Goal: Information Seeking & Learning: Learn about a topic

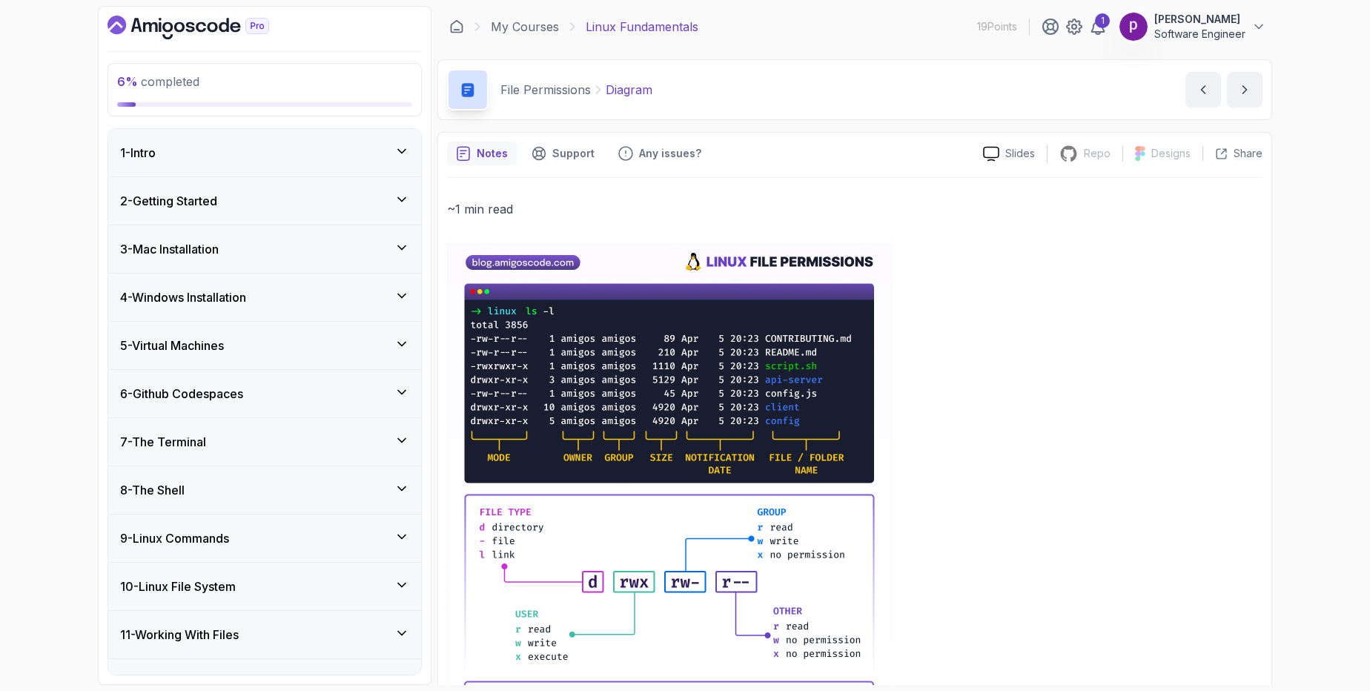
click at [184, 396] on h3 "6 - Github Codespaces" at bounding box center [181, 394] width 123 height 18
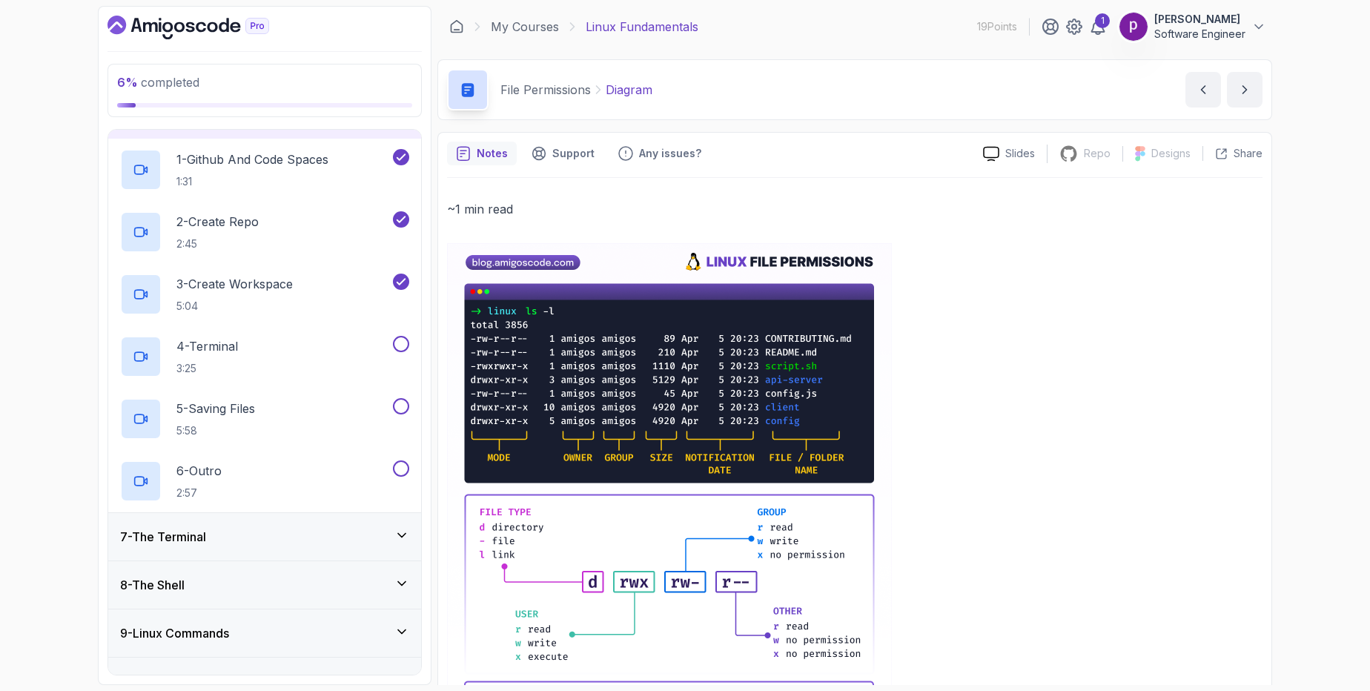
scroll to position [268, 0]
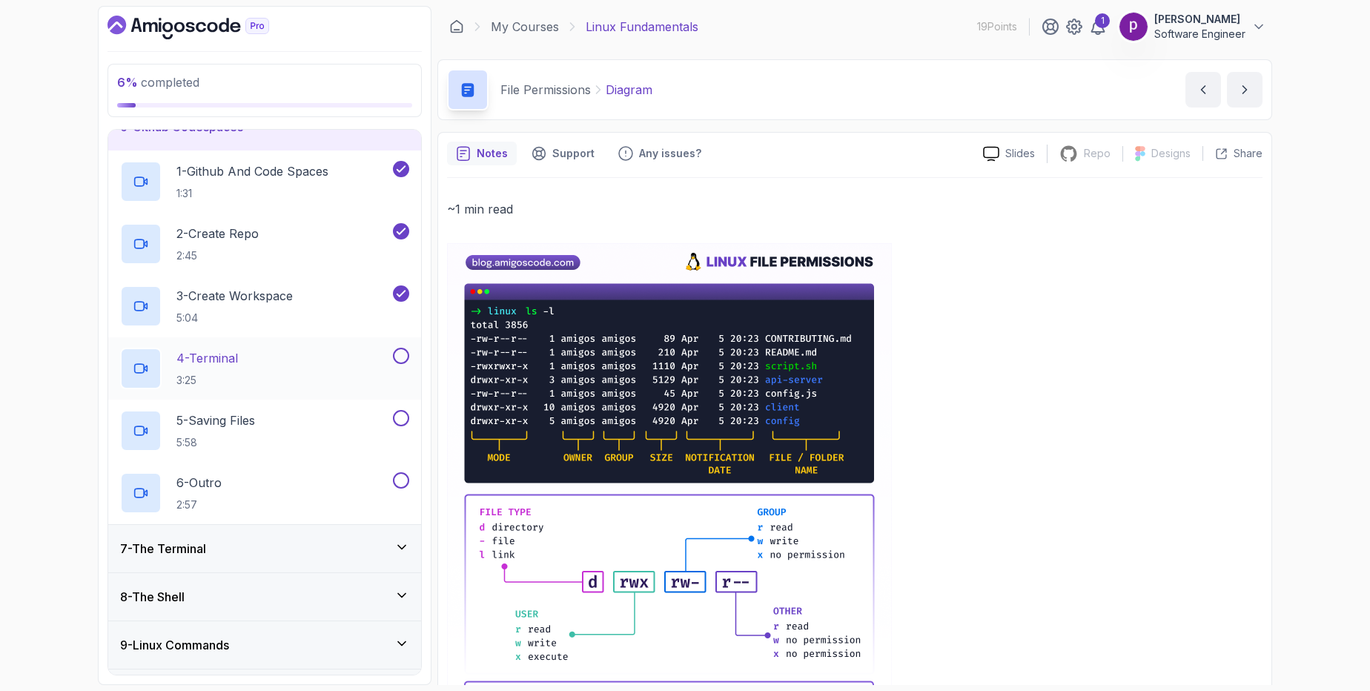
click at [238, 359] on p "4 - Terminal" at bounding box center [207, 358] width 62 height 18
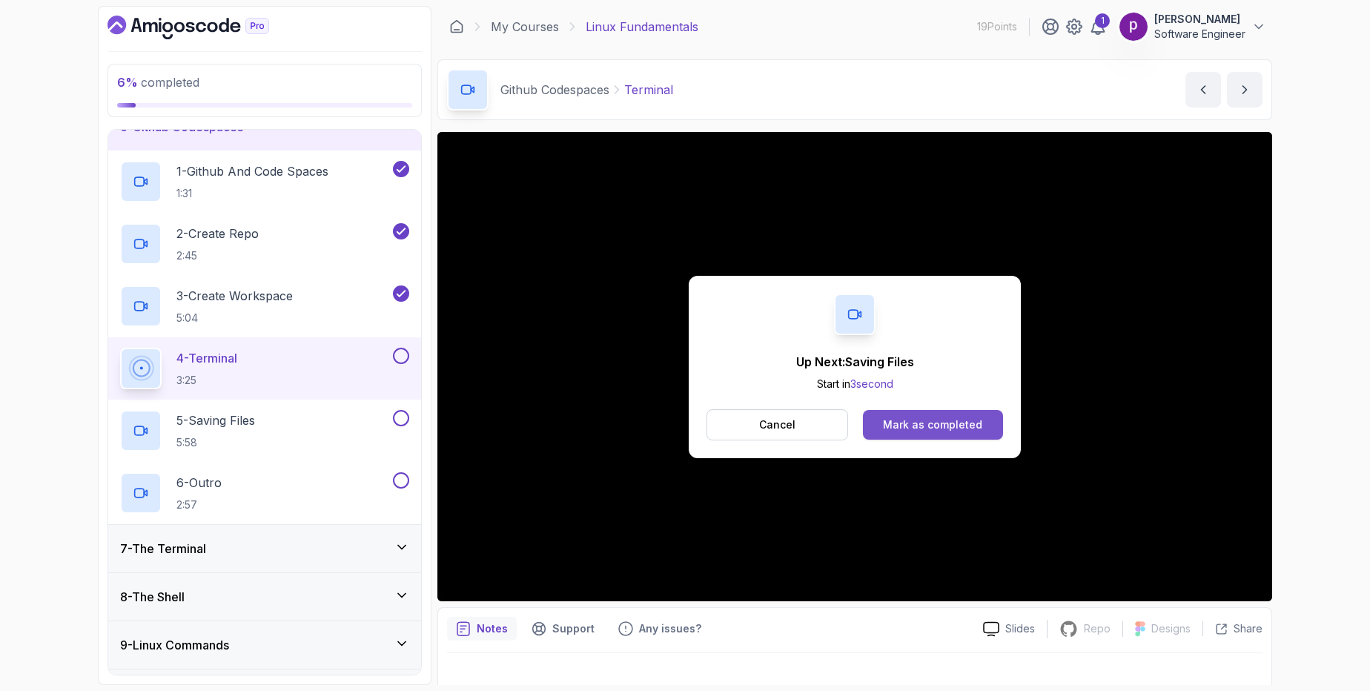
click at [939, 425] on div "Mark as completed" at bounding box center [932, 424] width 99 height 15
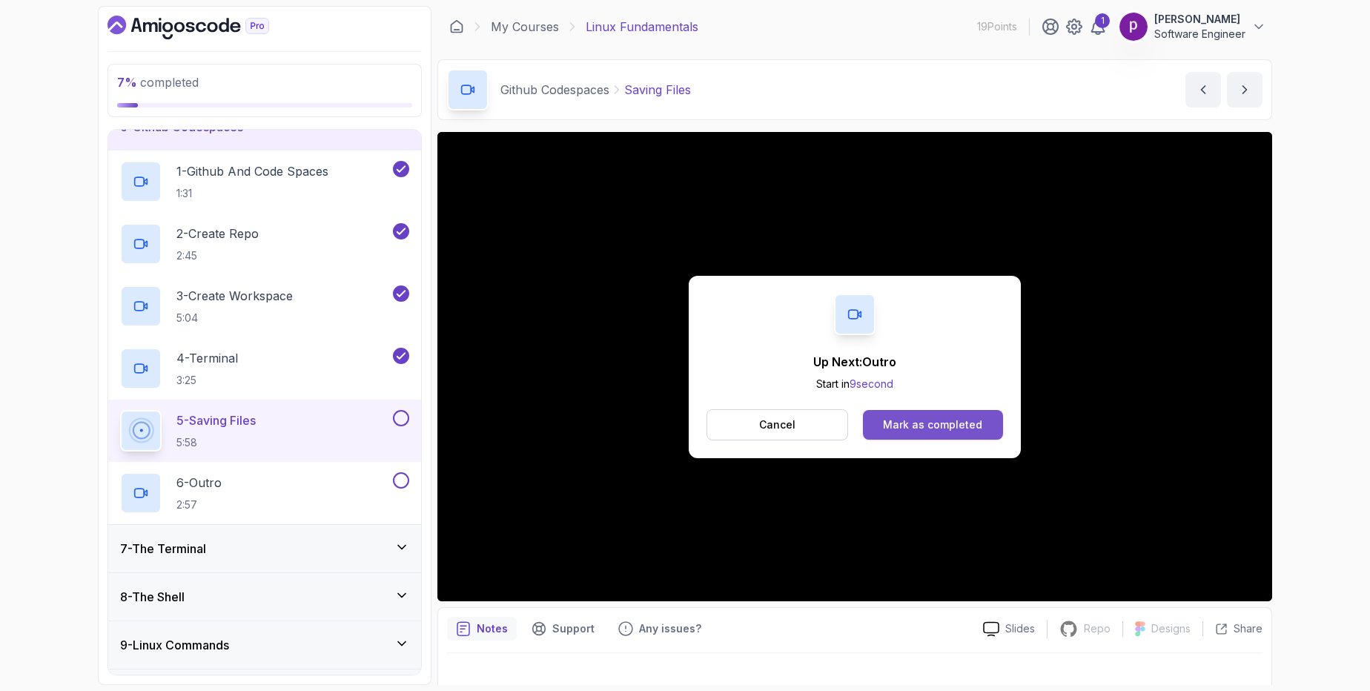
click at [914, 425] on div "Mark as completed" at bounding box center [932, 424] width 99 height 15
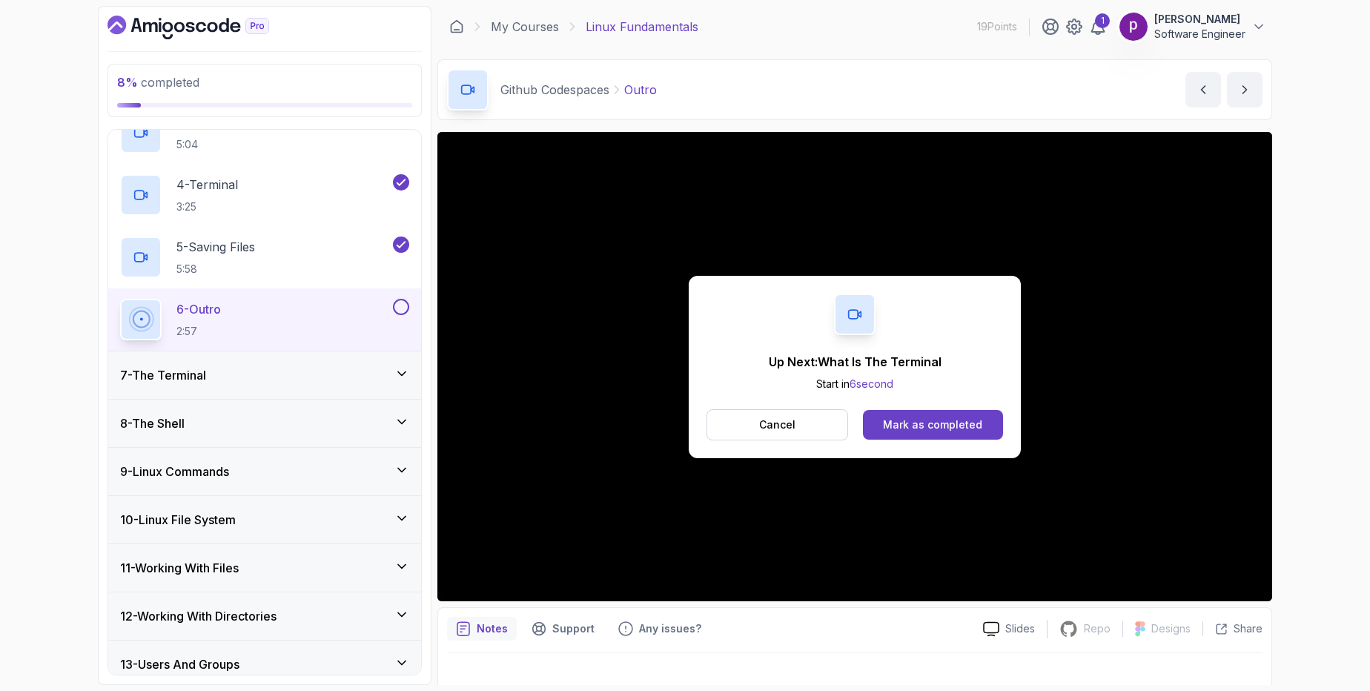
scroll to position [548, 0]
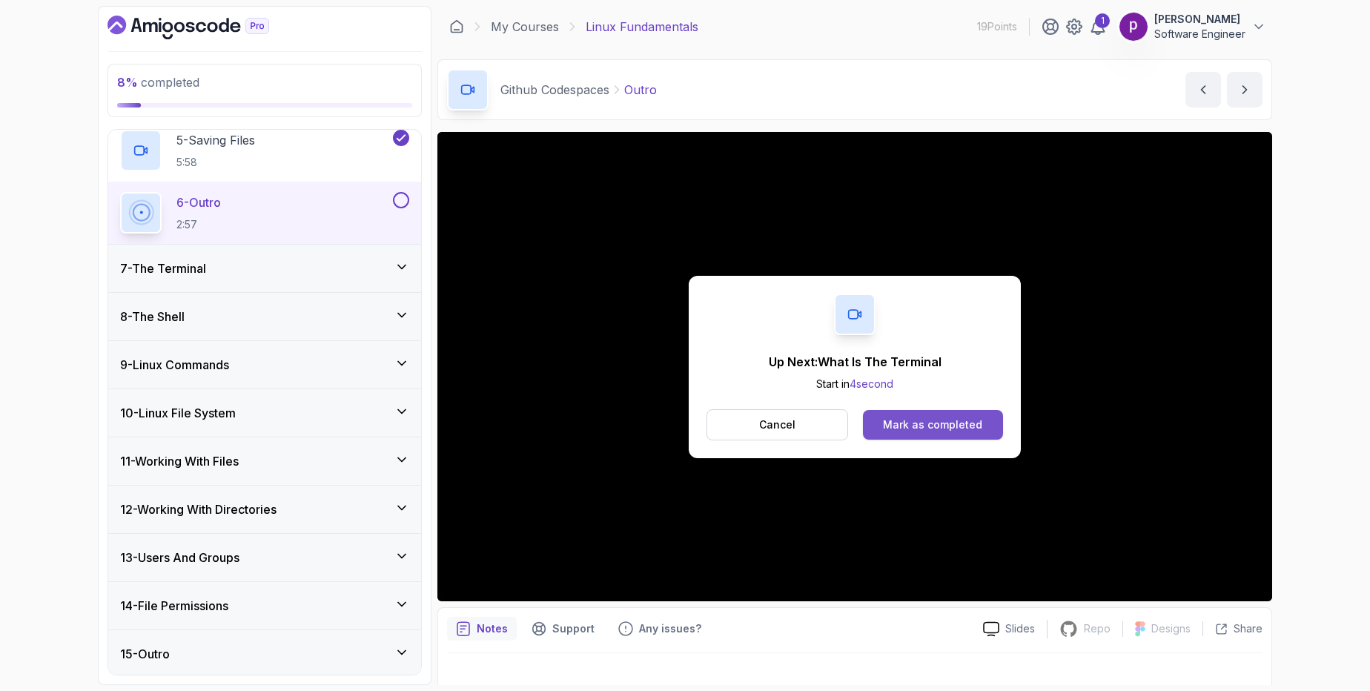
click at [932, 426] on div "Mark as completed" at bounding box center [932, 424] width 99 height 15
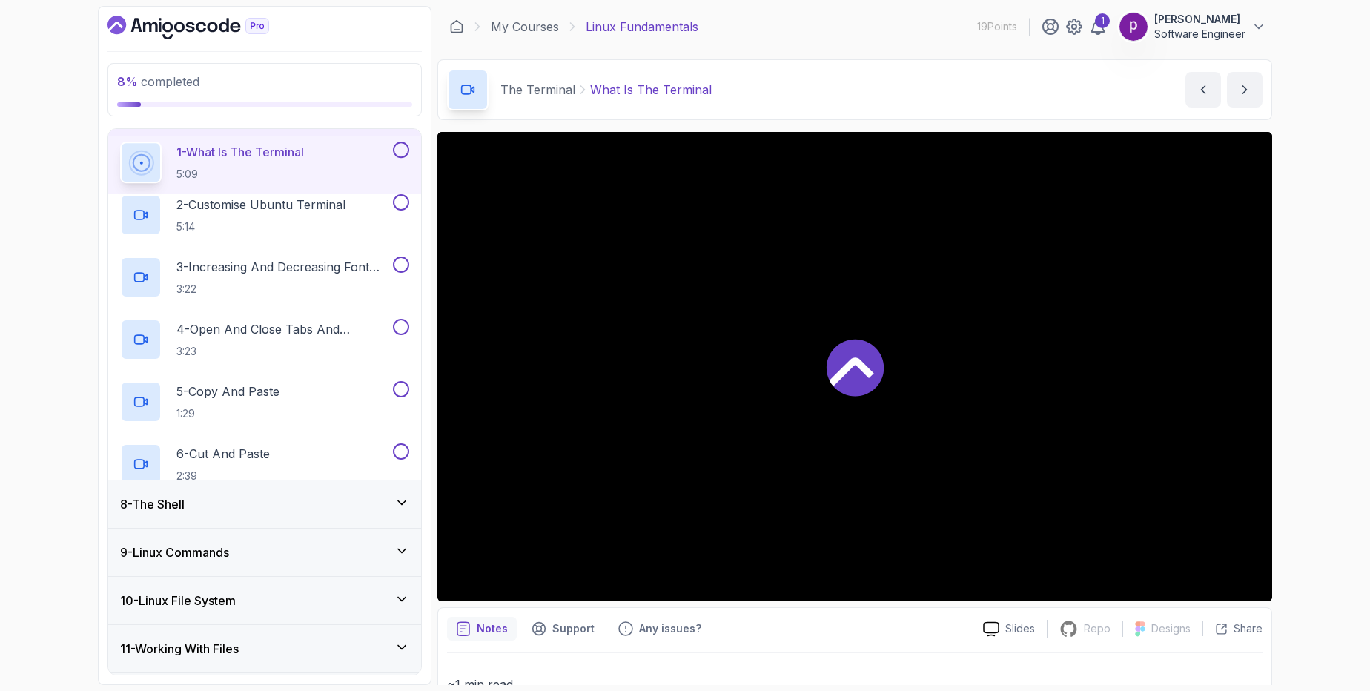
scroll to position [177, 0]
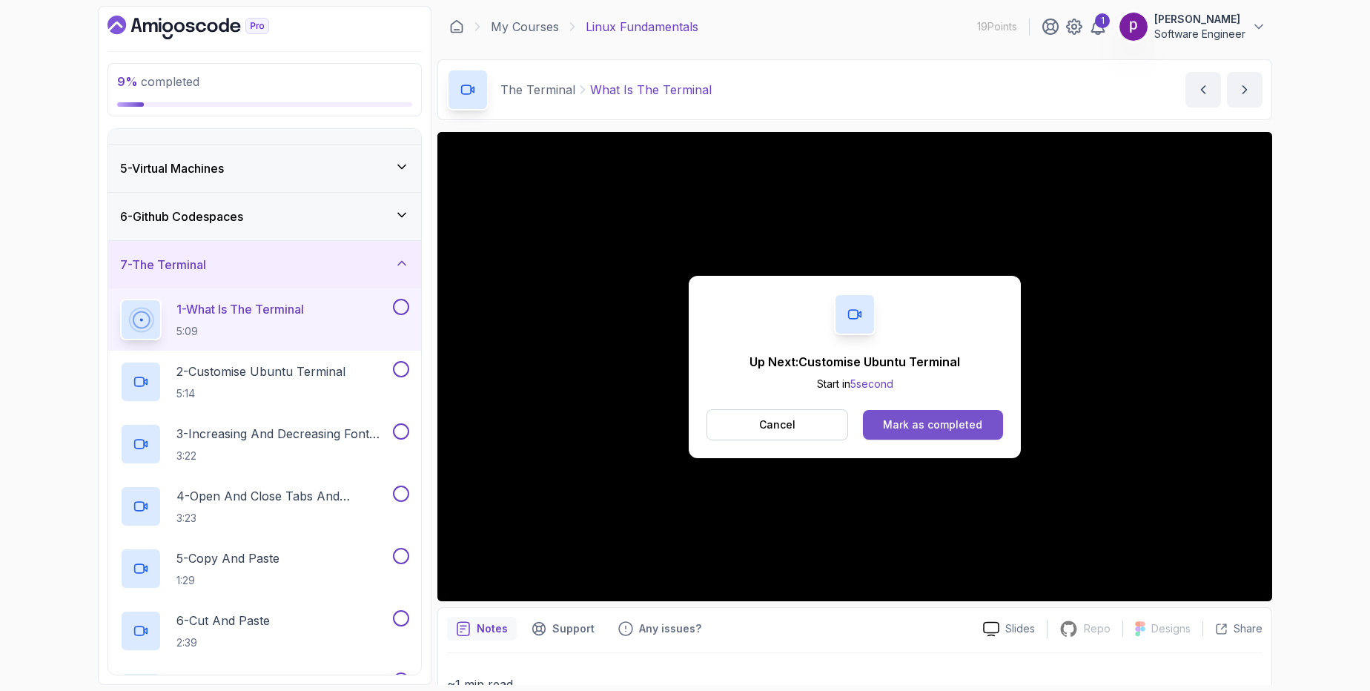
click at [941, 434] on button "Mark as completed" at bounding box center [933, 425] width 140 height 30
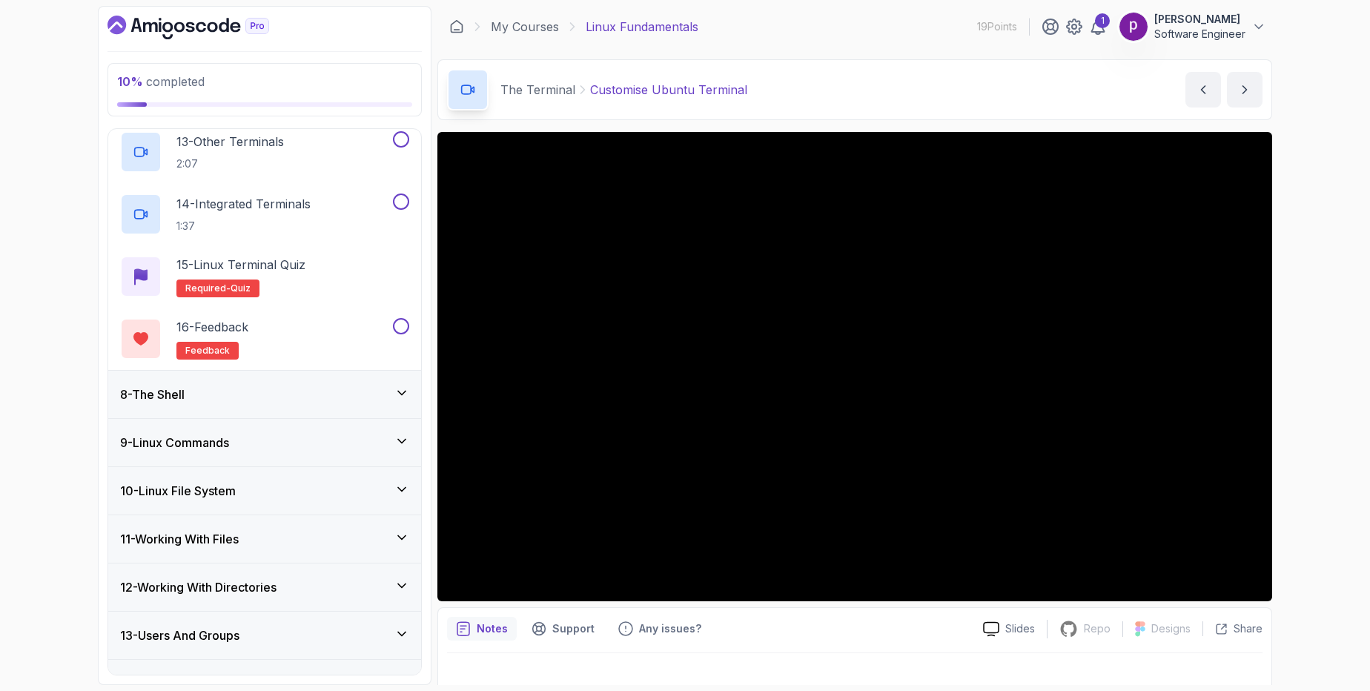
scroll to position [1172, 0]
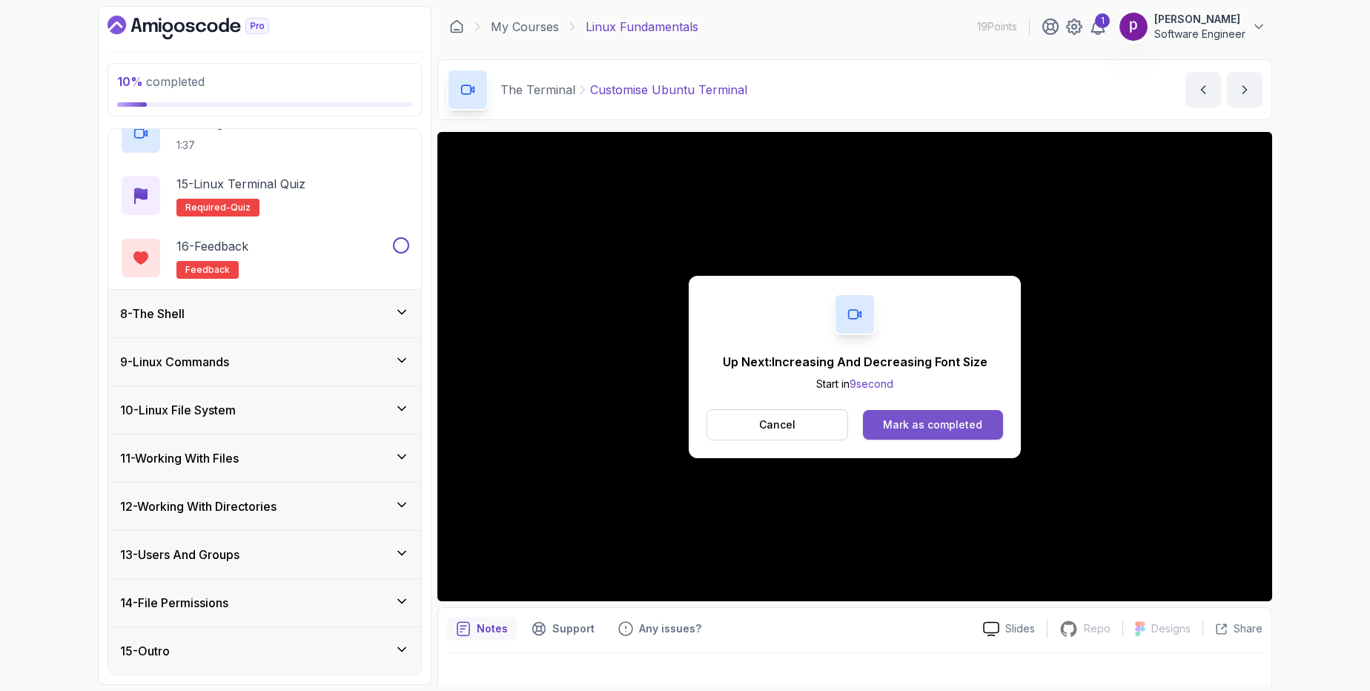
click at [923, 424] on div "Mark as completed" at bounding box center [932, 424] width 99 height 15
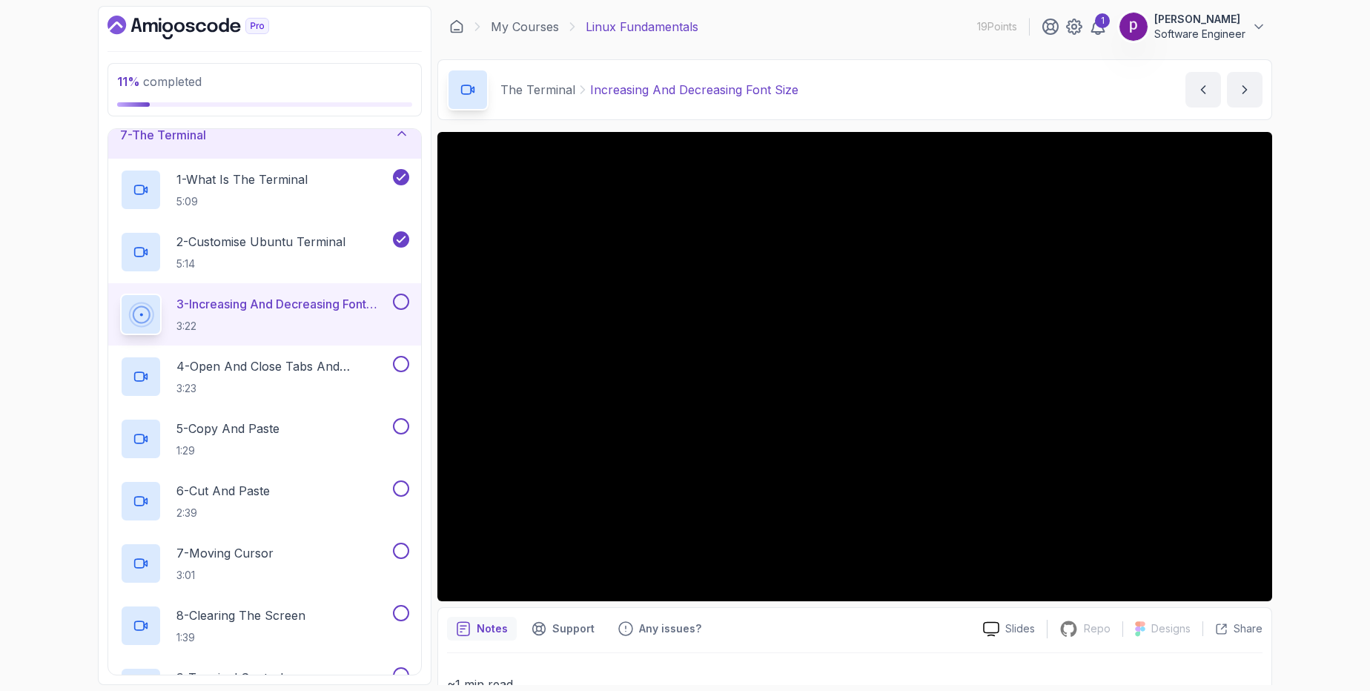
scroll to position [310, 0]
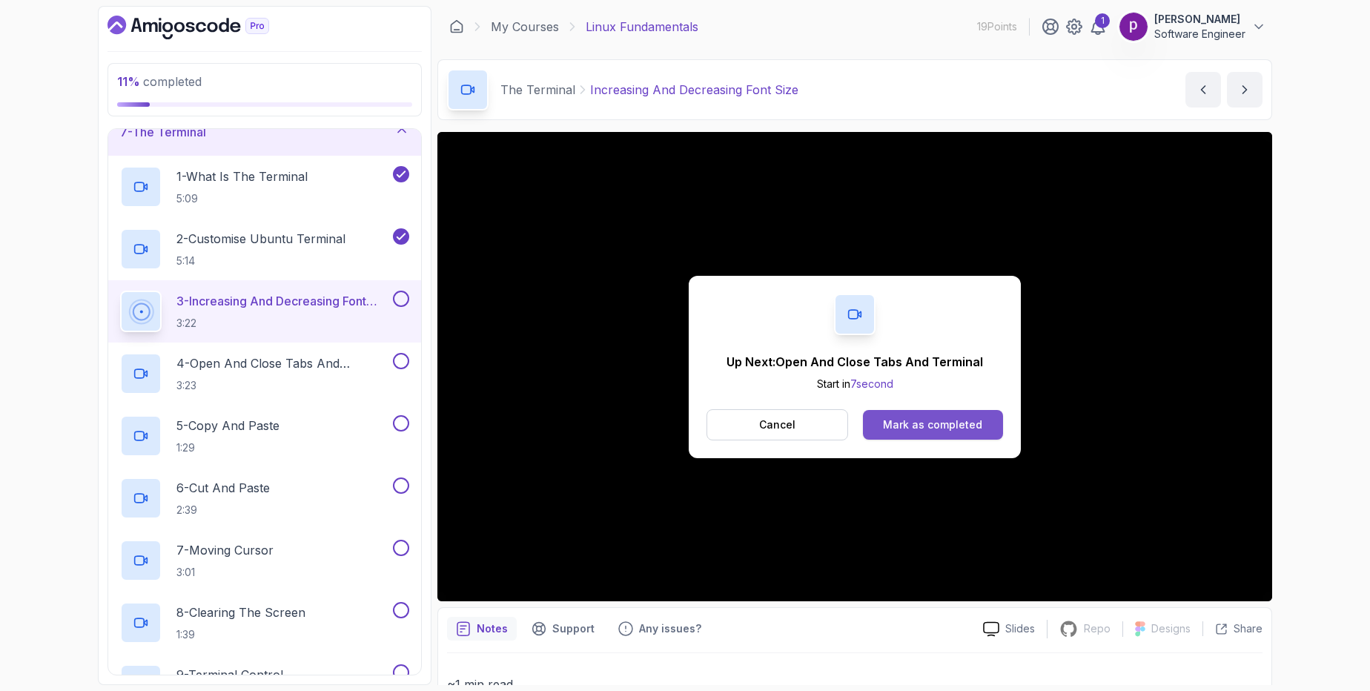
click at [932, 417] on div "Mark as completed" at bounding box center [932, 424] width 99 height 15
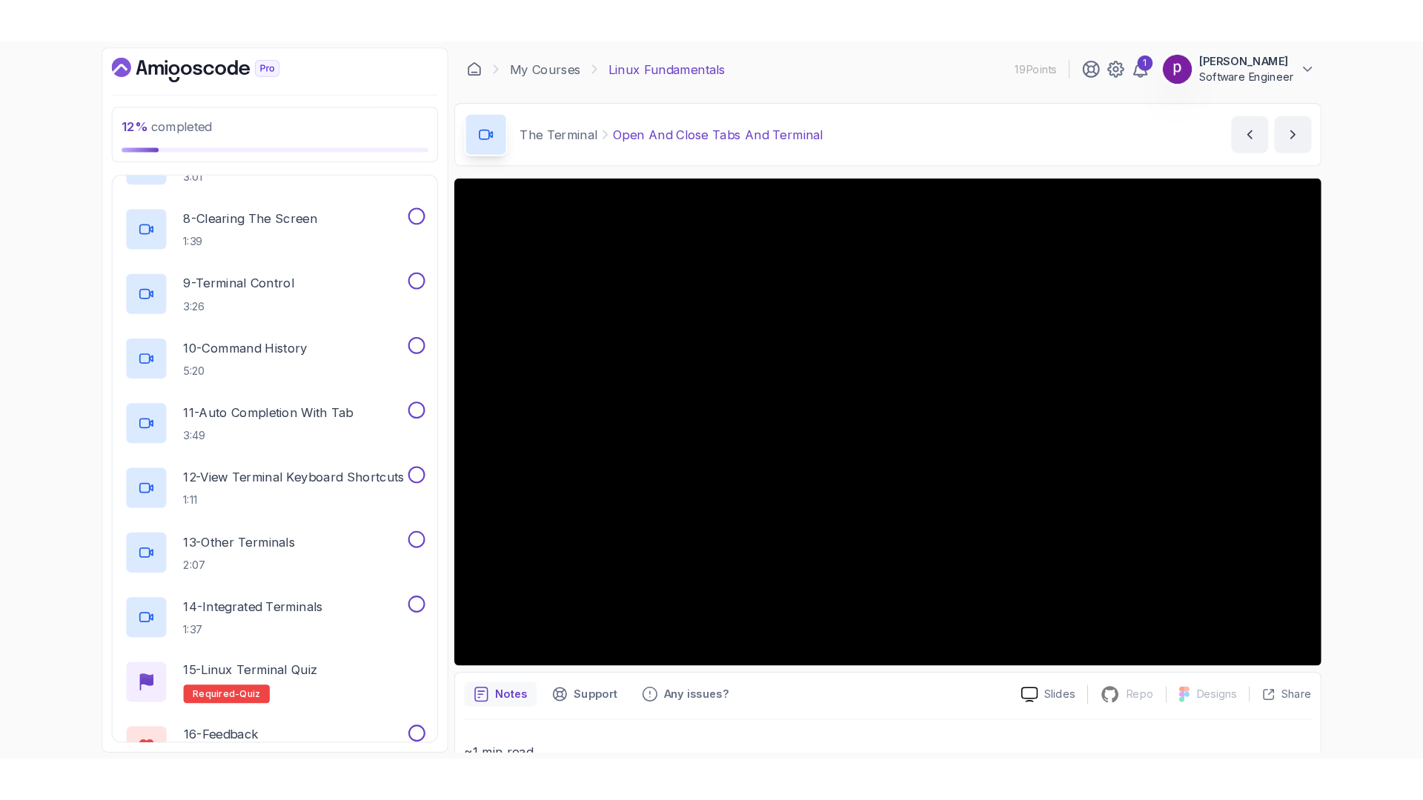
scroll to position [785, 0]
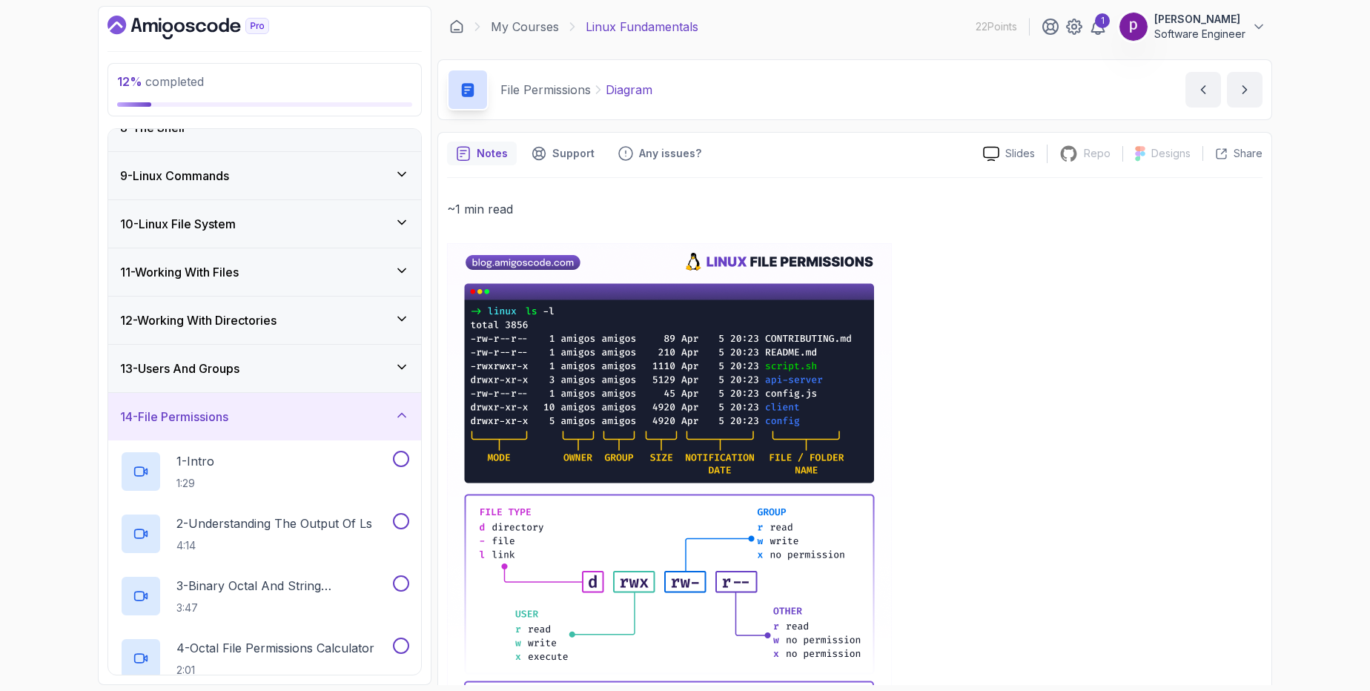
scroll to position [350, 0]
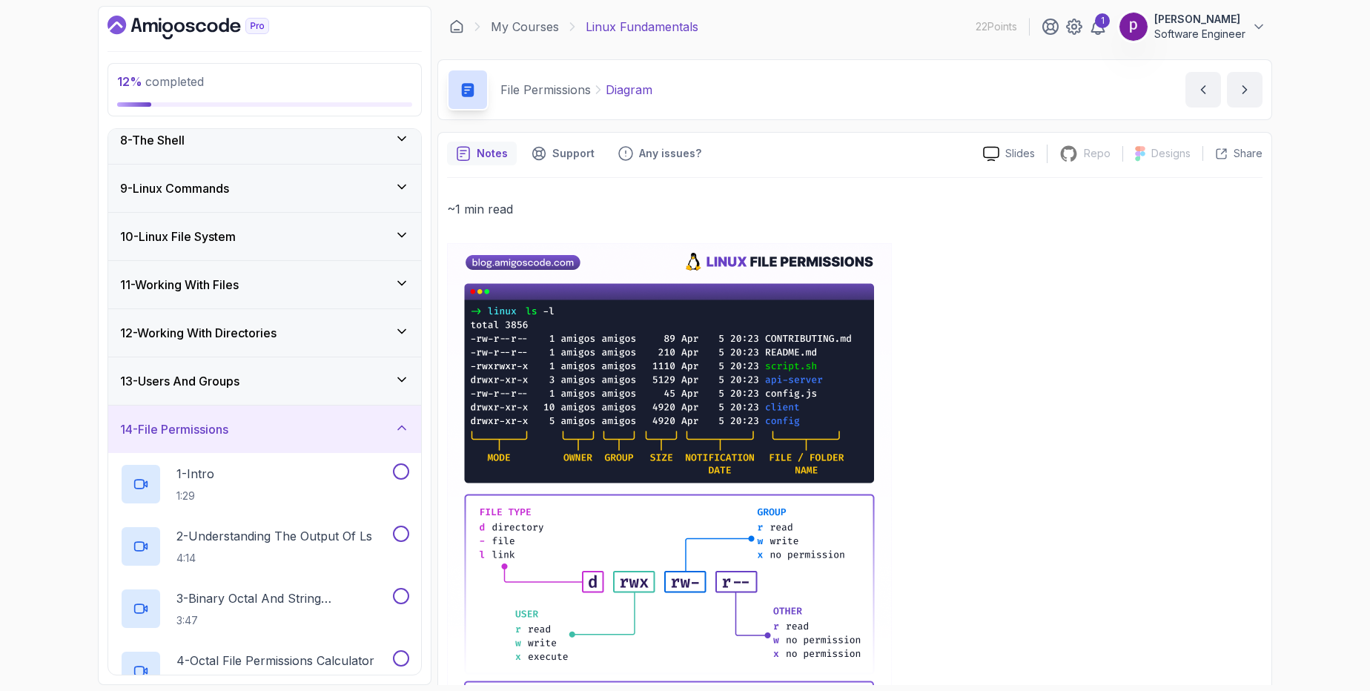
click at [206, 436] on h3 "14 - File Permissions" at bounding box center [174, 429] width 108 height 18
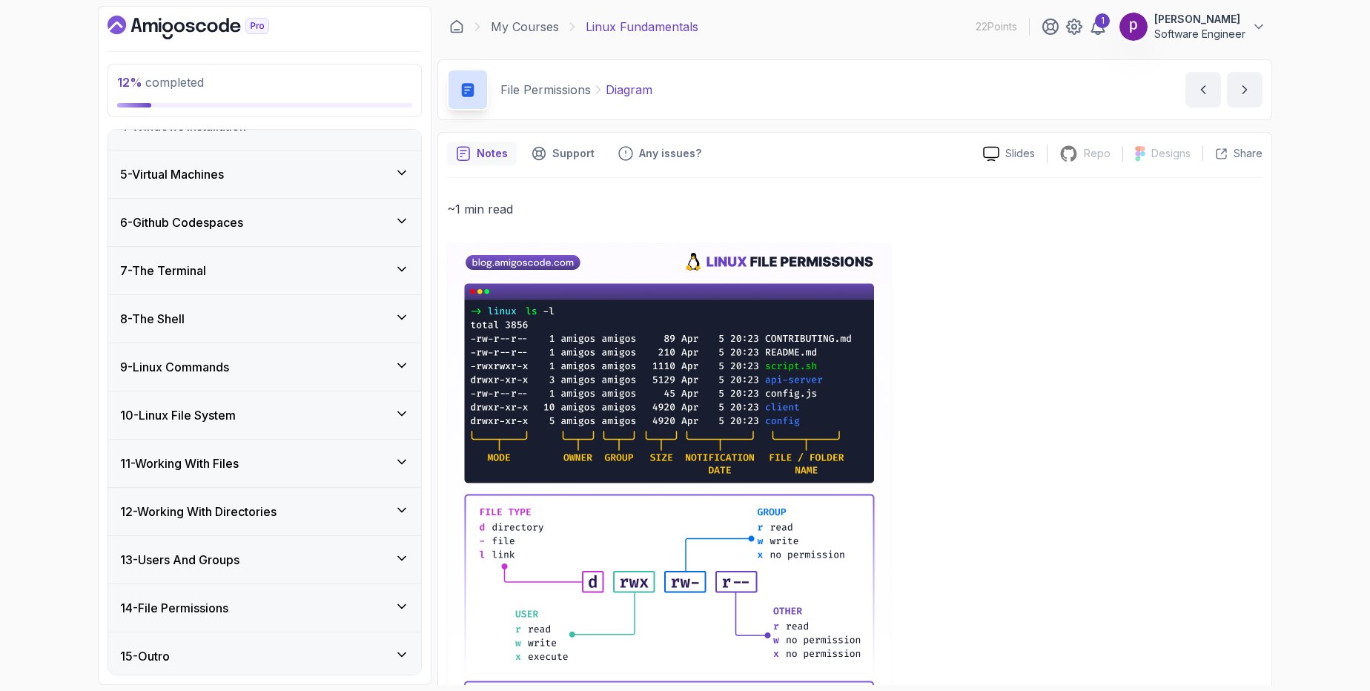
scroll to position [169, 0]
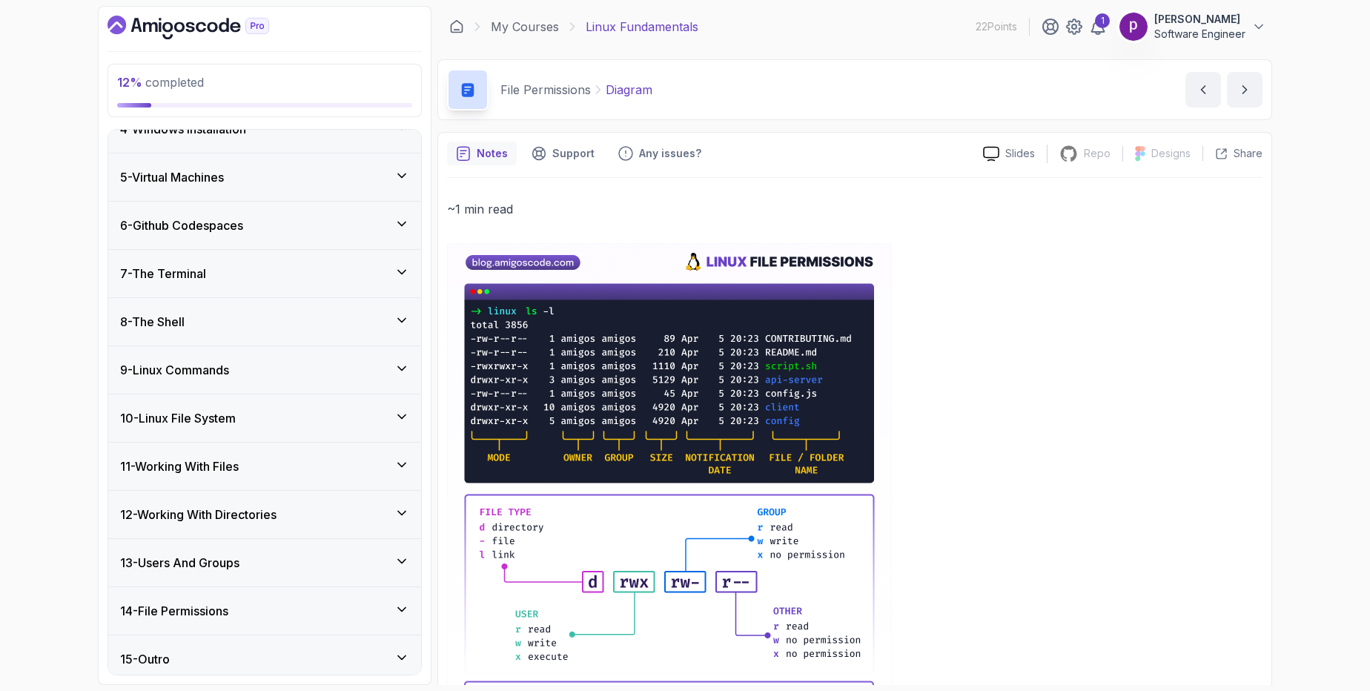
click at [176, 268] on h3 "7 - The Terminal" at bounding box center [163, 274] width 86 height 18
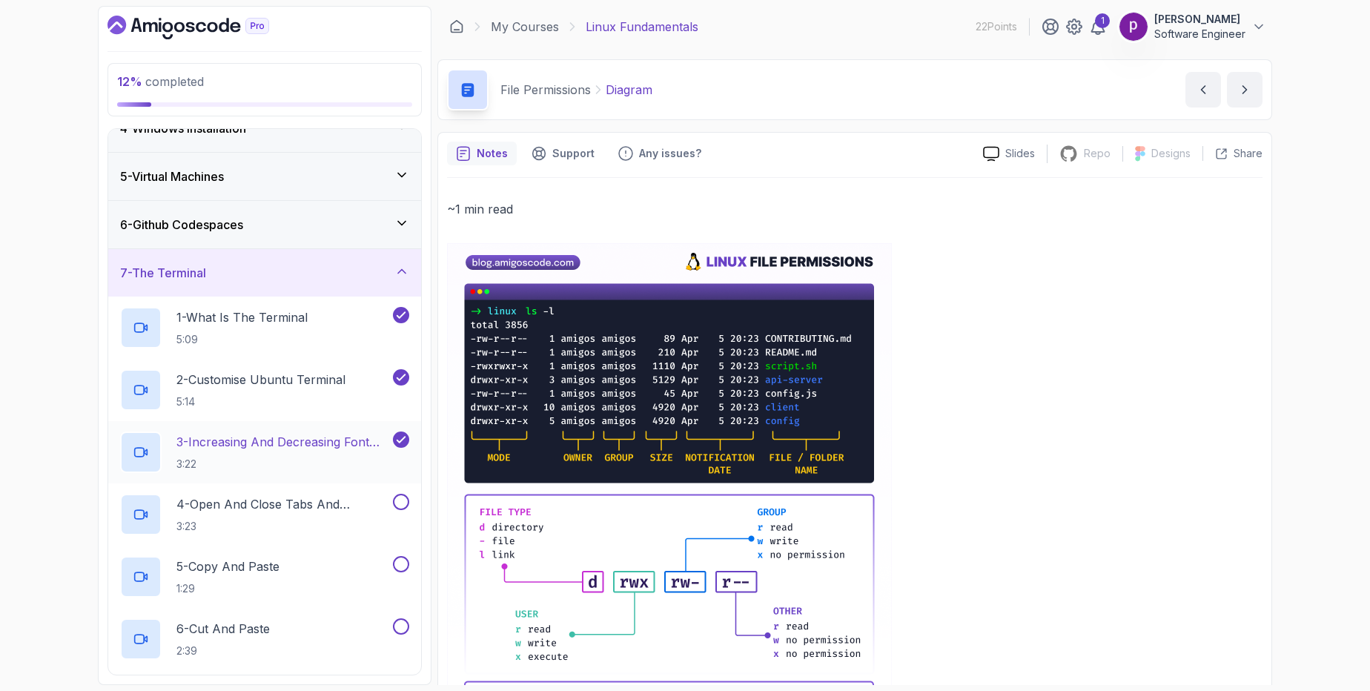
scroll to position [342, 0]
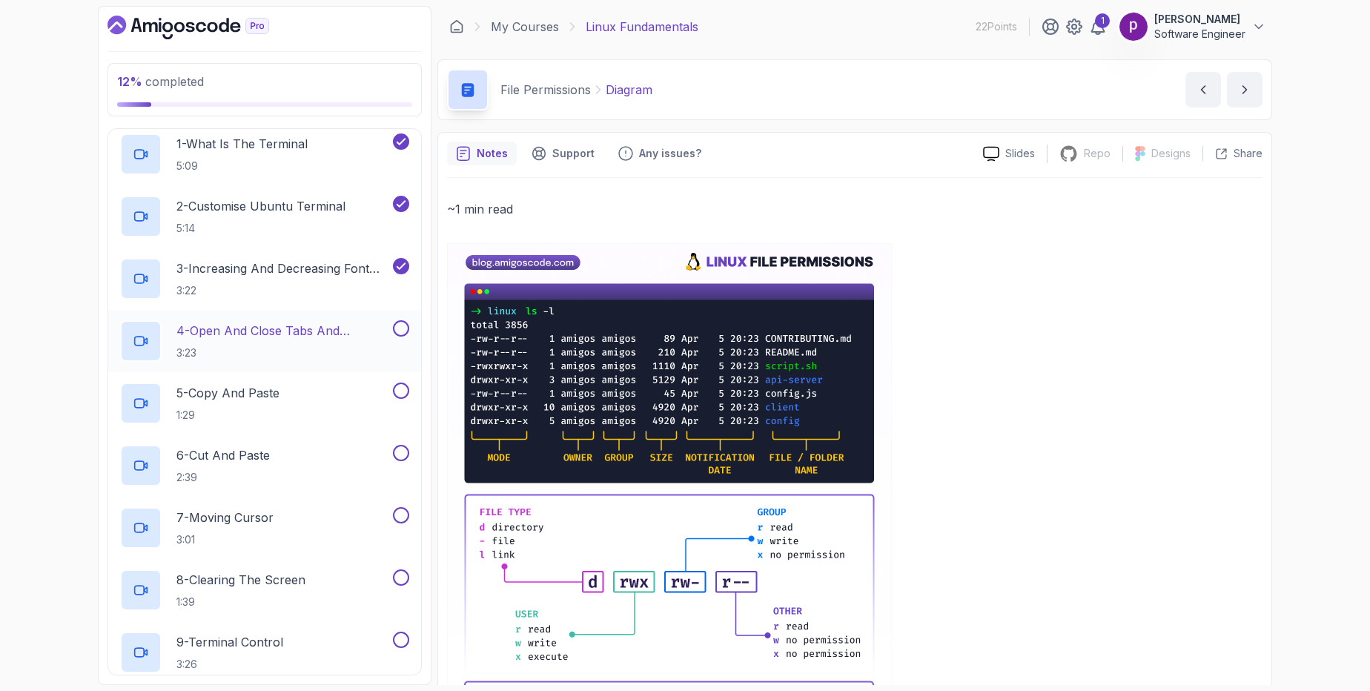
click at [245, 354] on p "3:23" at bounding box center [282, 352] width 213 height 15
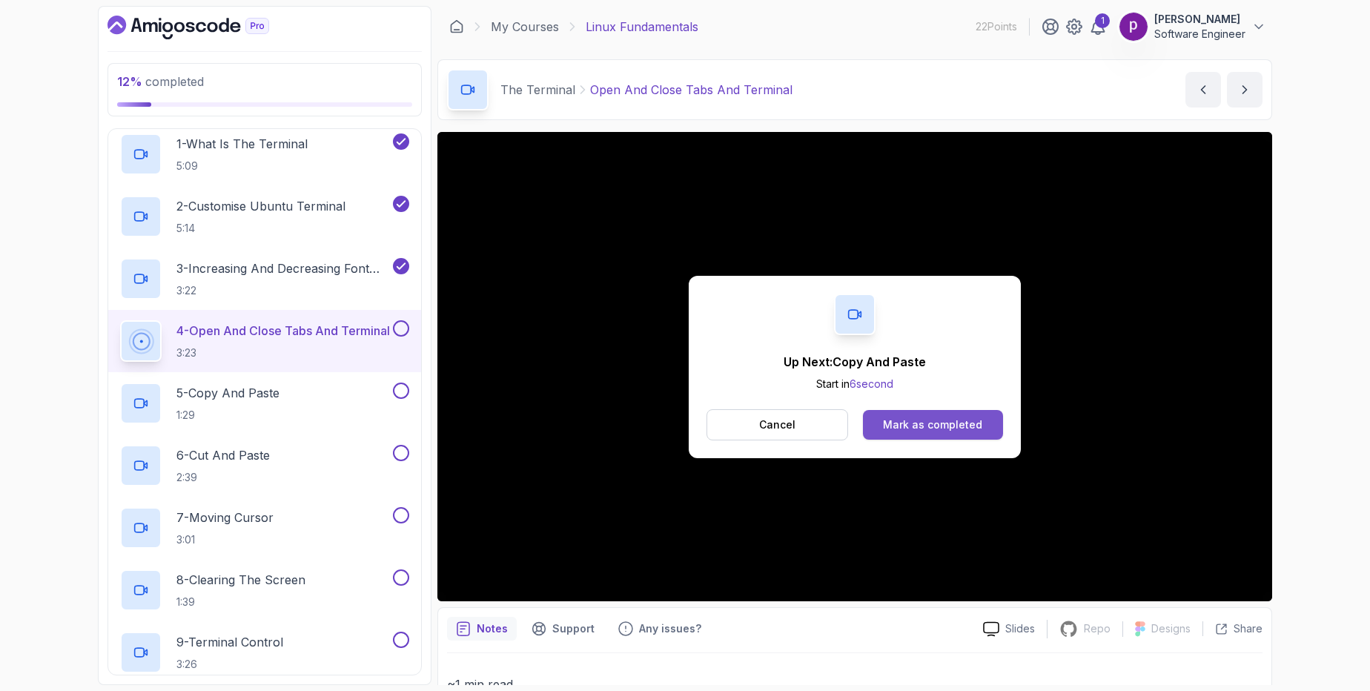
click at [923, 425] on div "Mark as completed" at bounding box center [932, 424] width 99 height 15
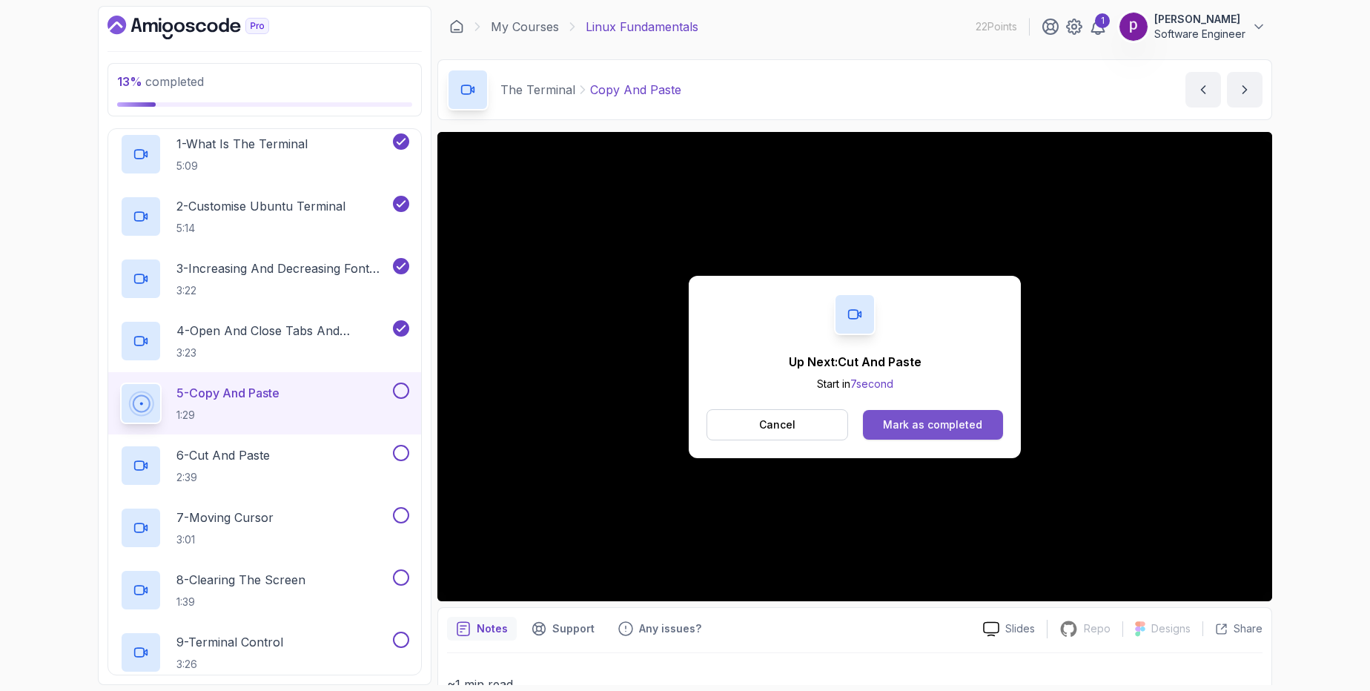
click at [929, 428] on div "Mark as completed" at bounding box center [932, 424] width 99 height 15
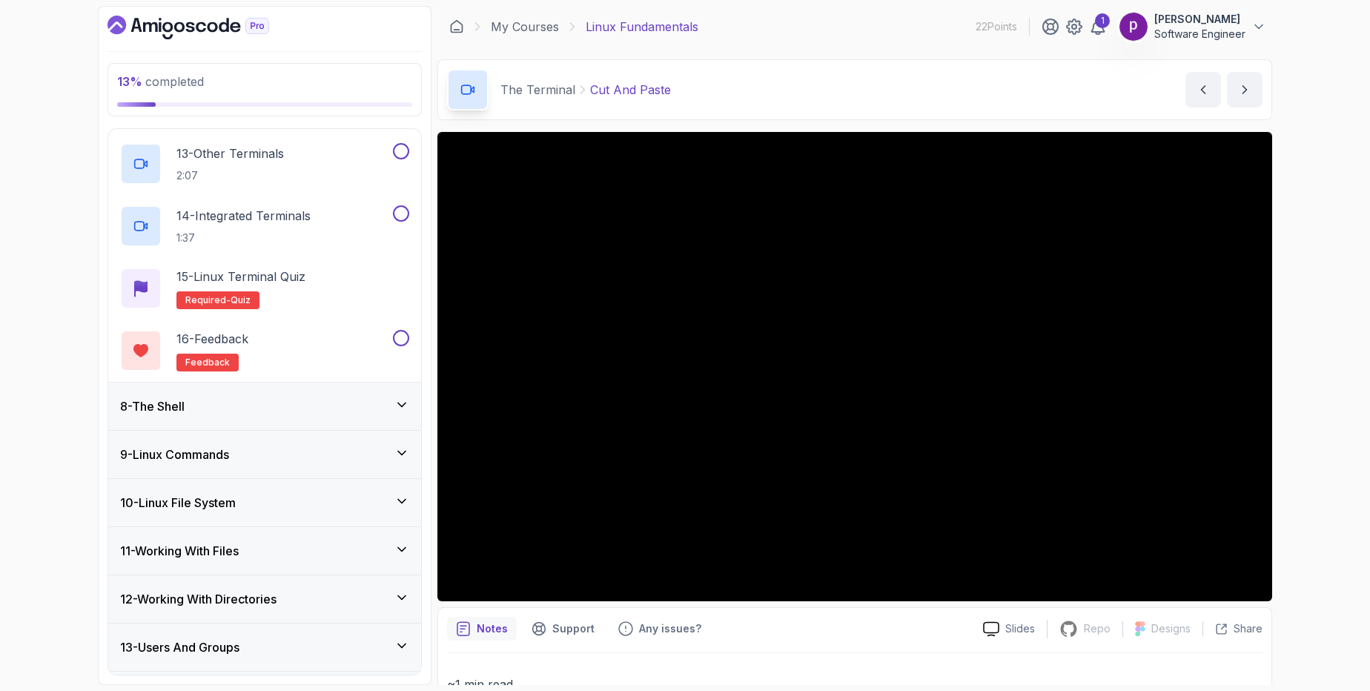
click at [185, 406] on h3 "8 - The Shell" at bounding box center [152, 406] width 64 height 18
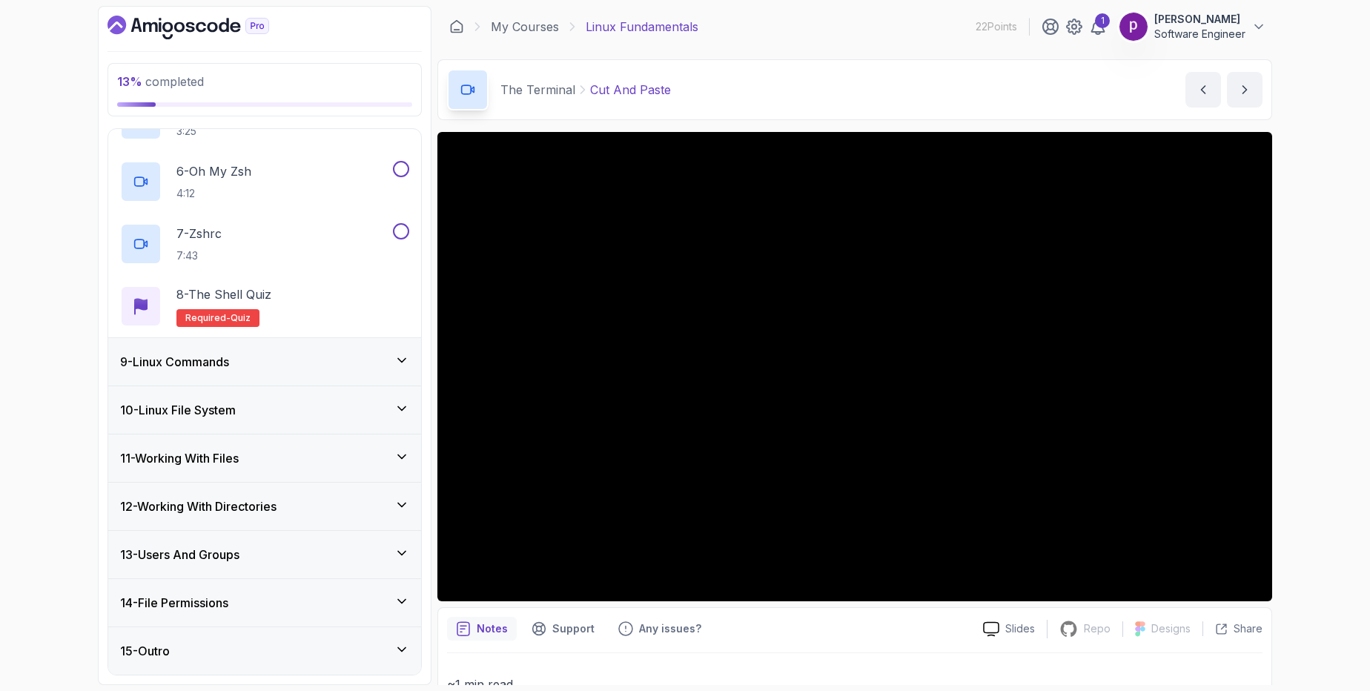
scroll to position [671, 0]
click at [170, 364] on h3 "9 - Linux Commands" at bounding box center [174, 365] width 109 height 18
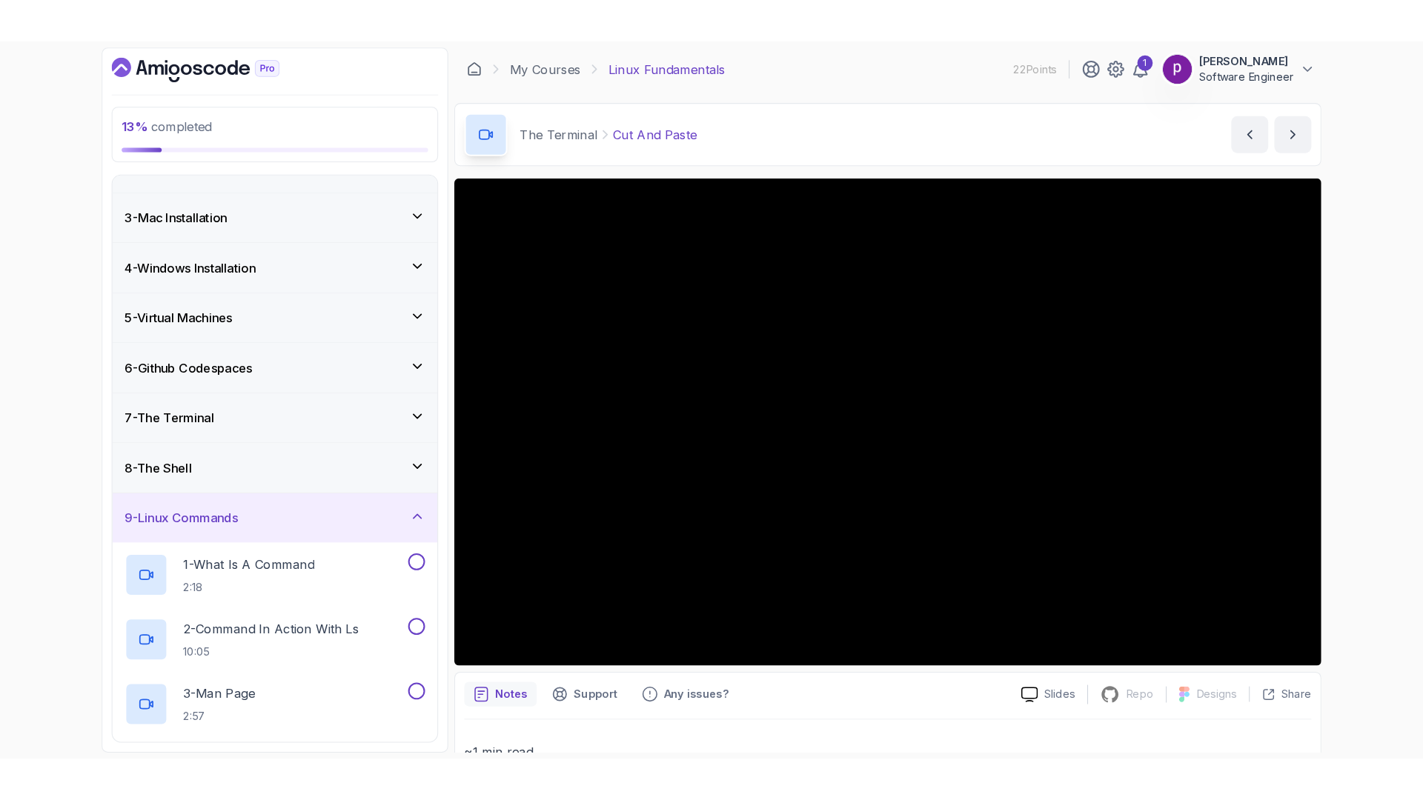
scroll to position [85, 0]
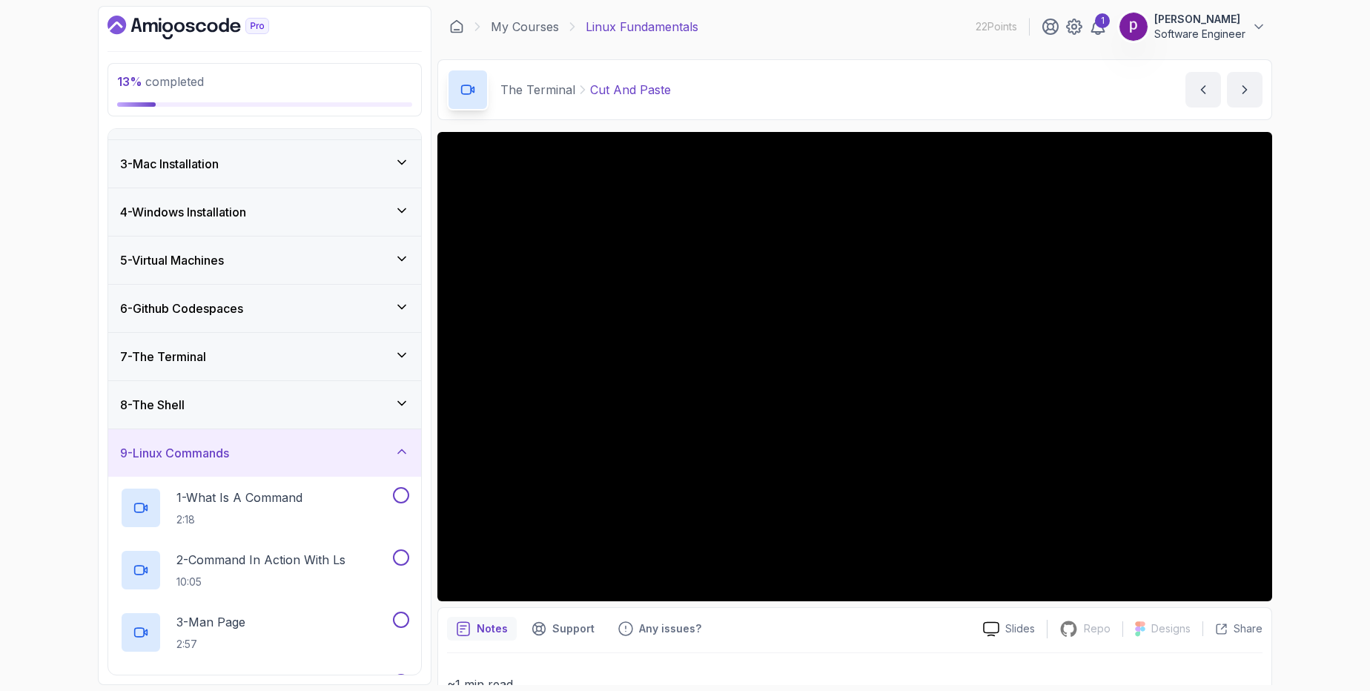
click at [170, 448] on h3 "9 - Linux Commands" at bounding box center [174, 453] width 109 height 18
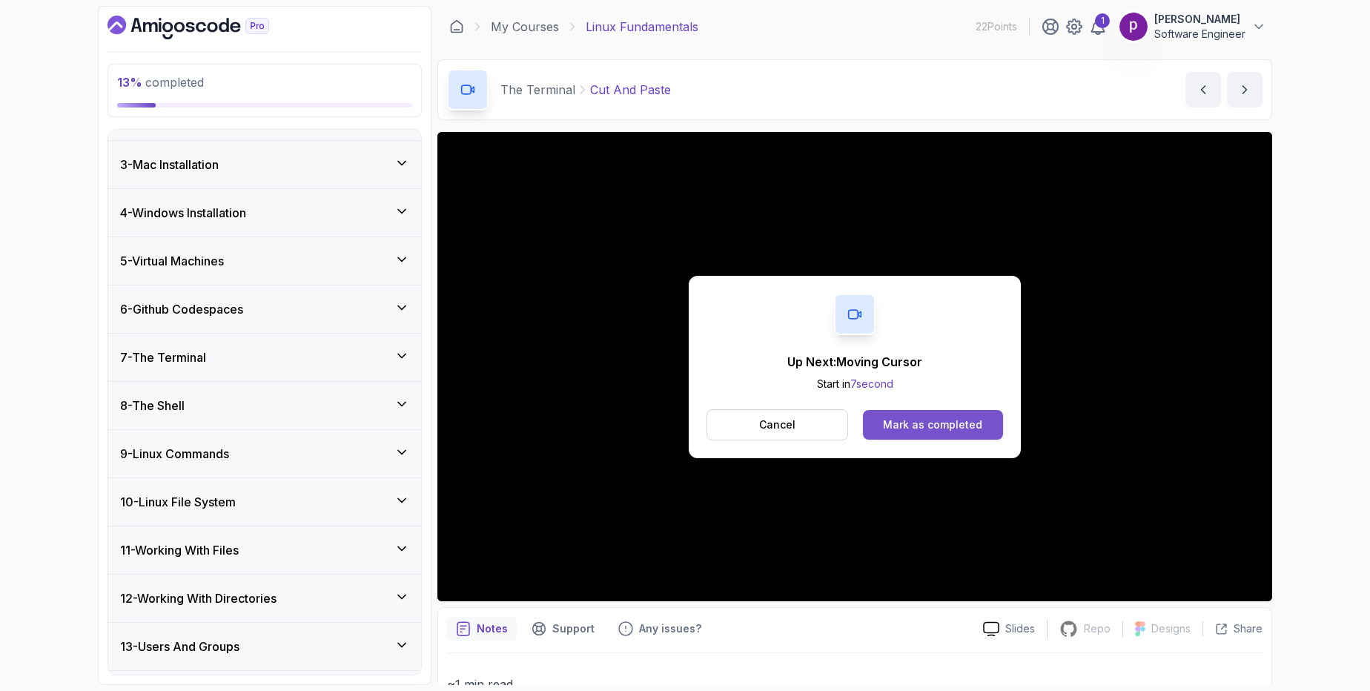
click at [963, 426] on div "Mark as completed" at bounding box center [932, 424] width 99 height 15
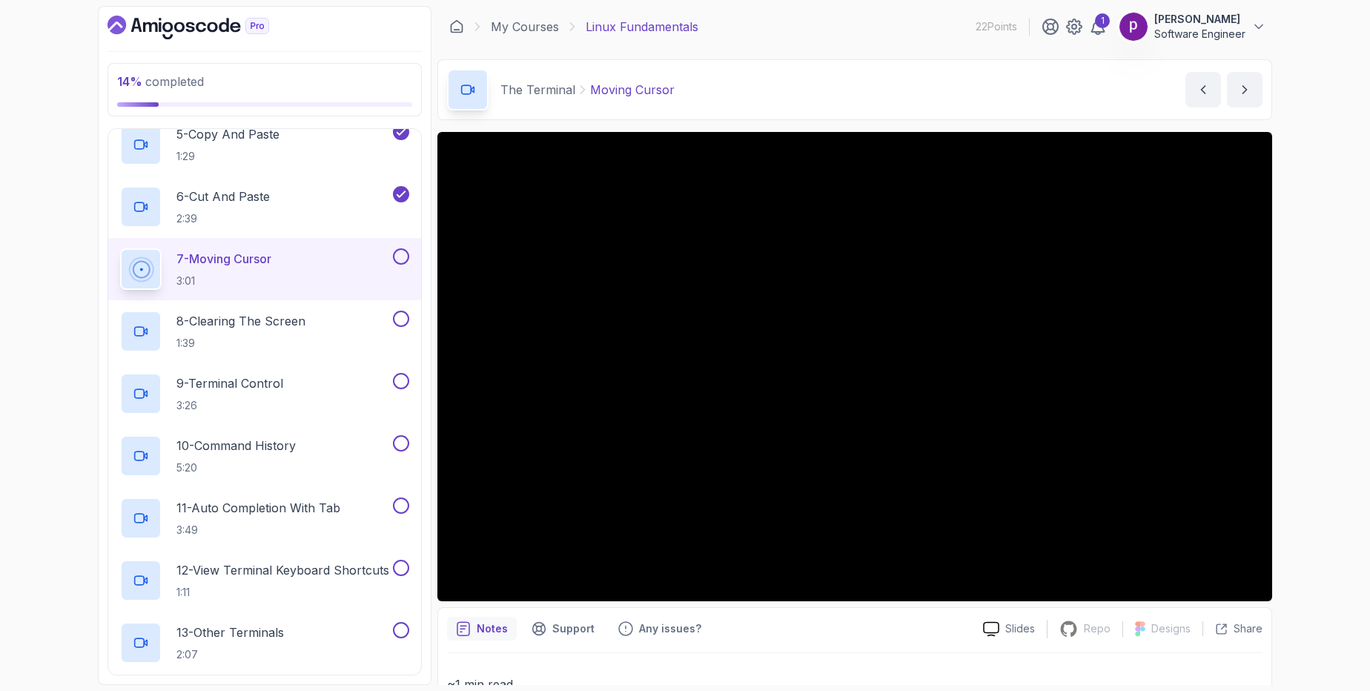
scroll to position [597, 0]
click at [531, 27] on link "My Courses" at bounding box center [525, 27] width 68 height 18
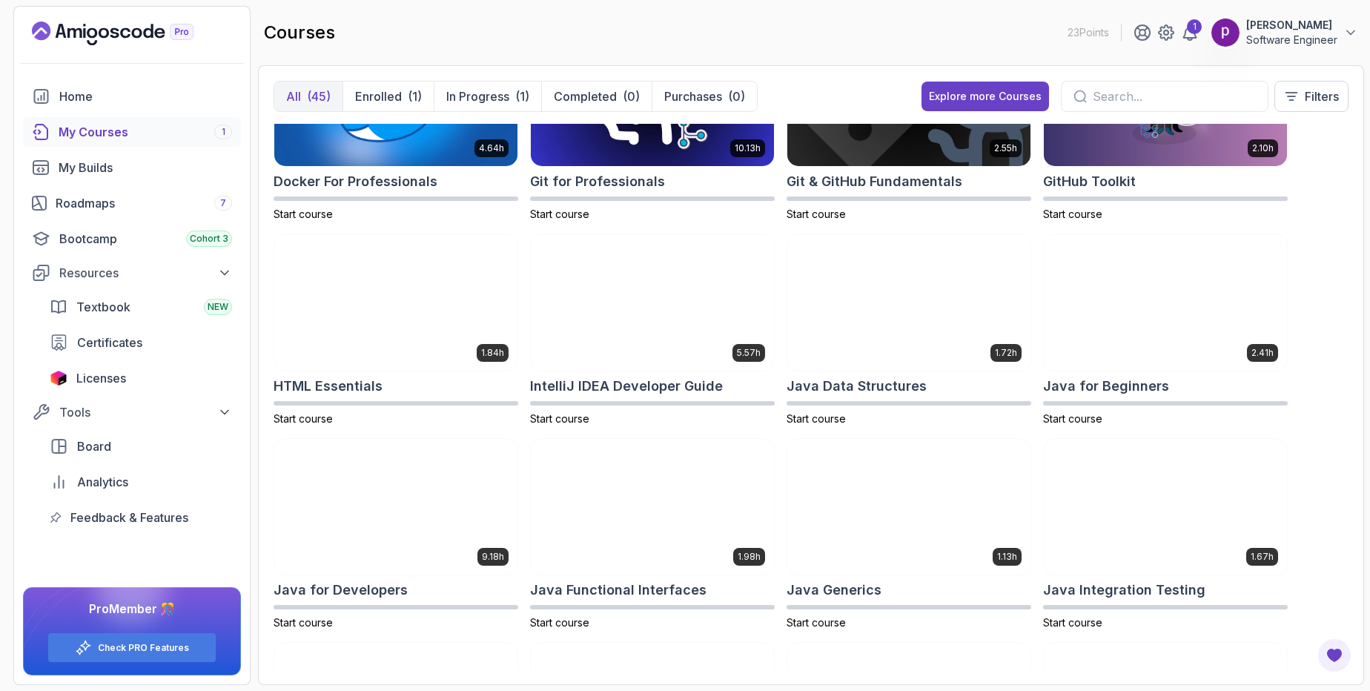
scroll to position [509, 0]
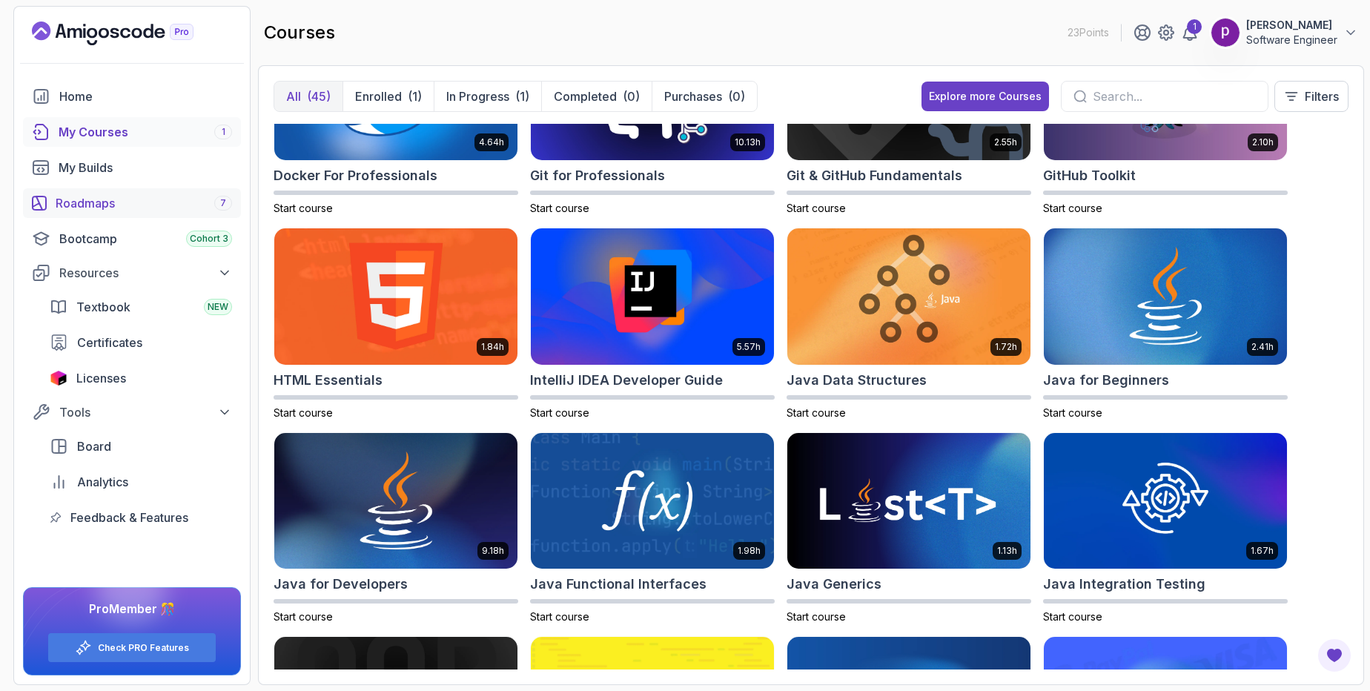
click at [61, 205] on div "Roadmaps 7" at bounding box center [144, 203] width 176 height 18
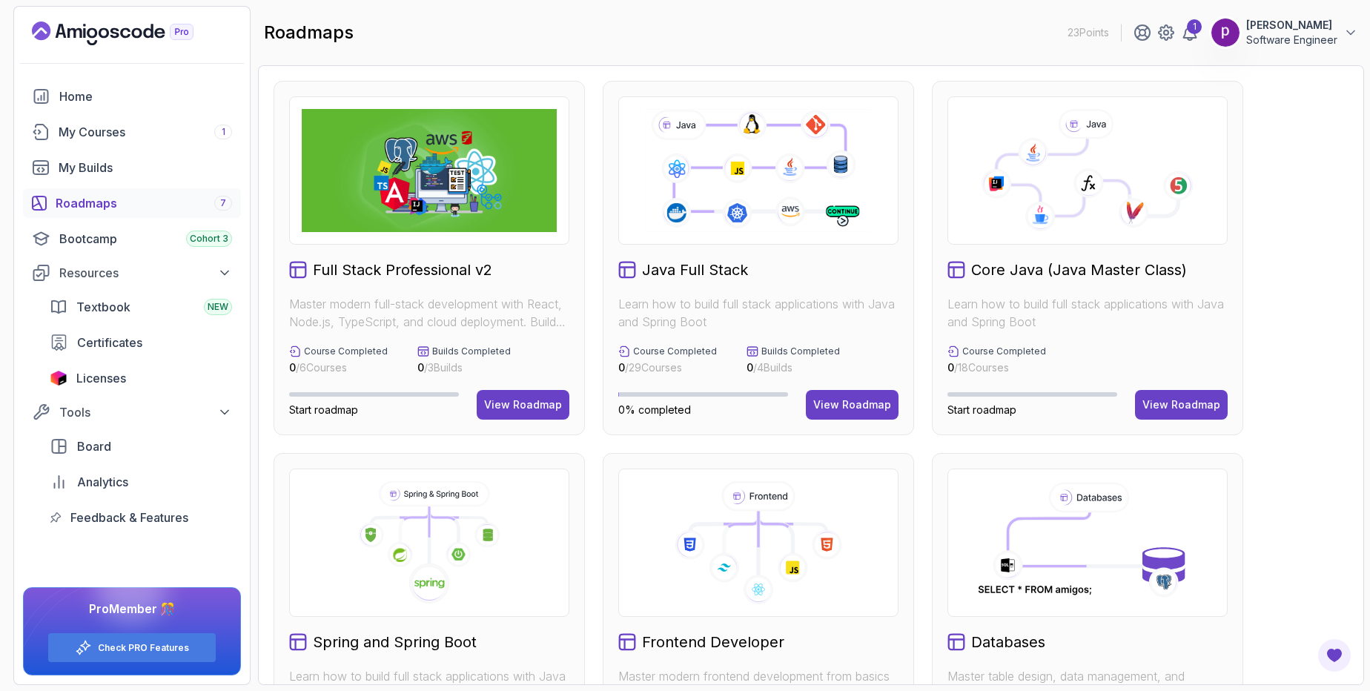
click at [697, 202] on icon at bounding box center [757, 170] width 229 height 127
click at [846, 408] on div "View Roadmap" at bounding box center [852, 404] width 78 height 15
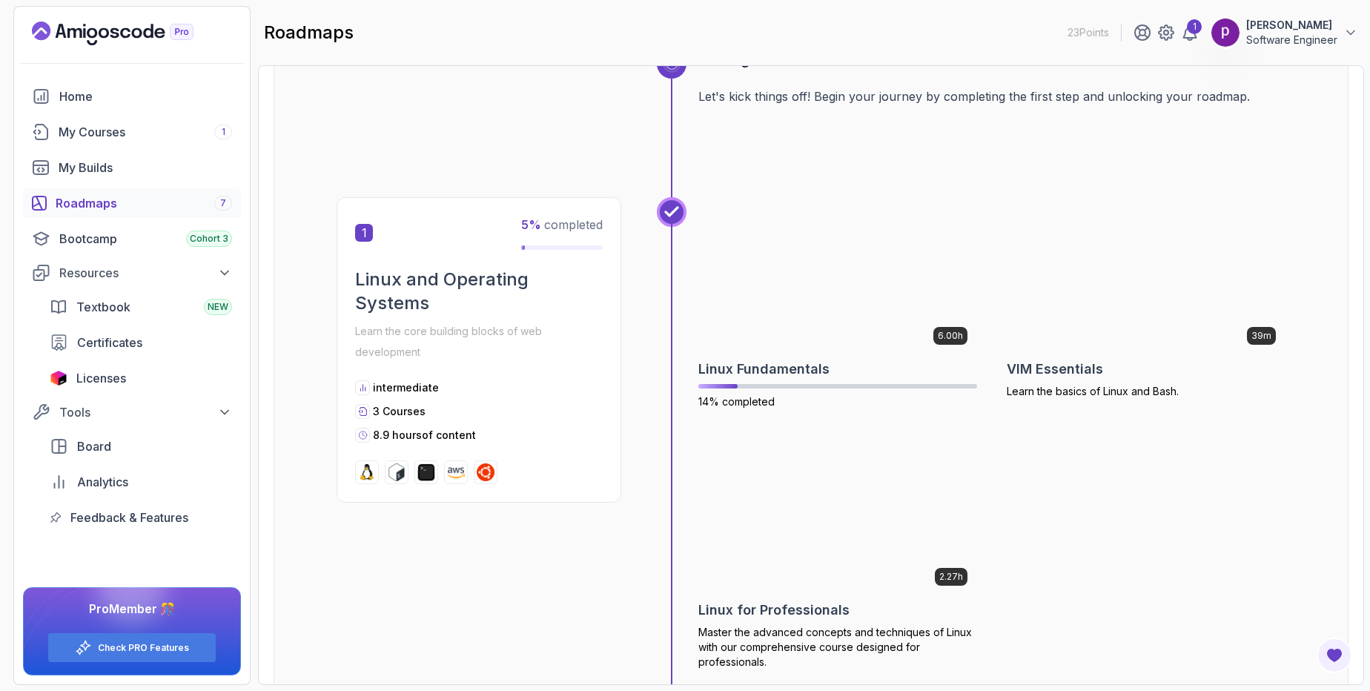
scroll to position [70, 0]
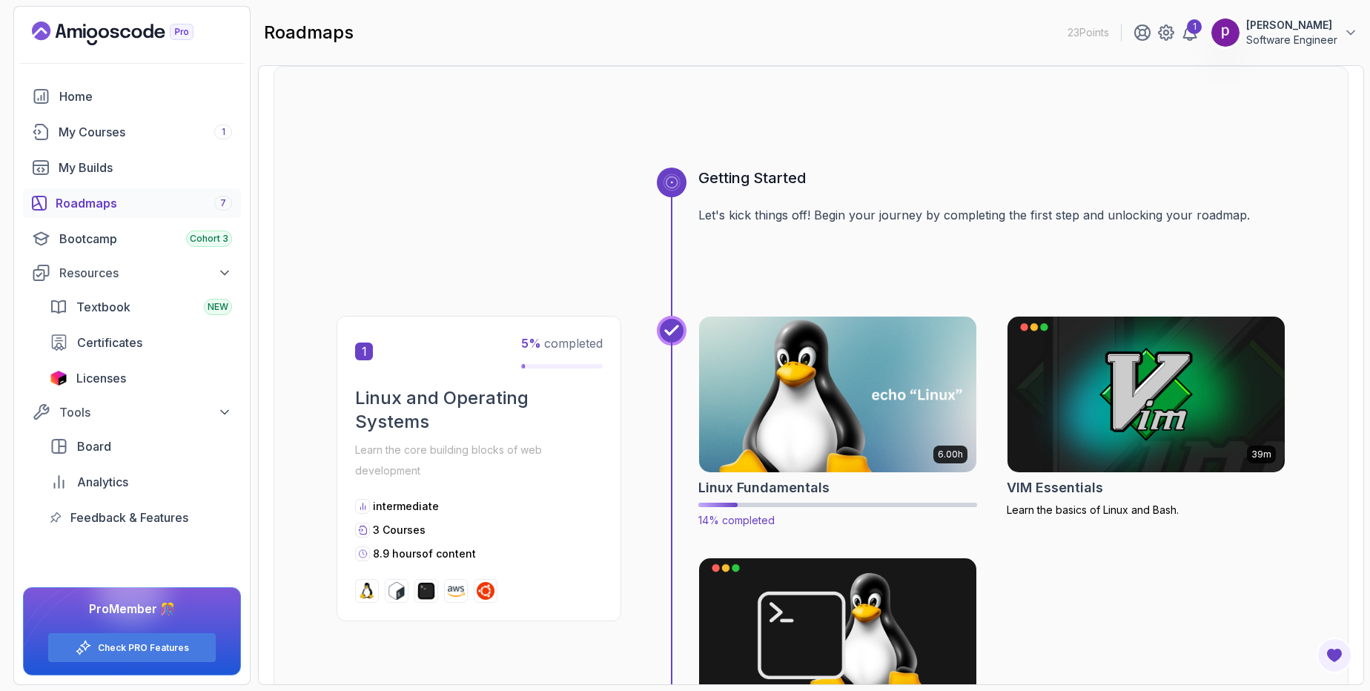
click at [889, 392] on img at bounding box center [837, 394] width 291 height 163
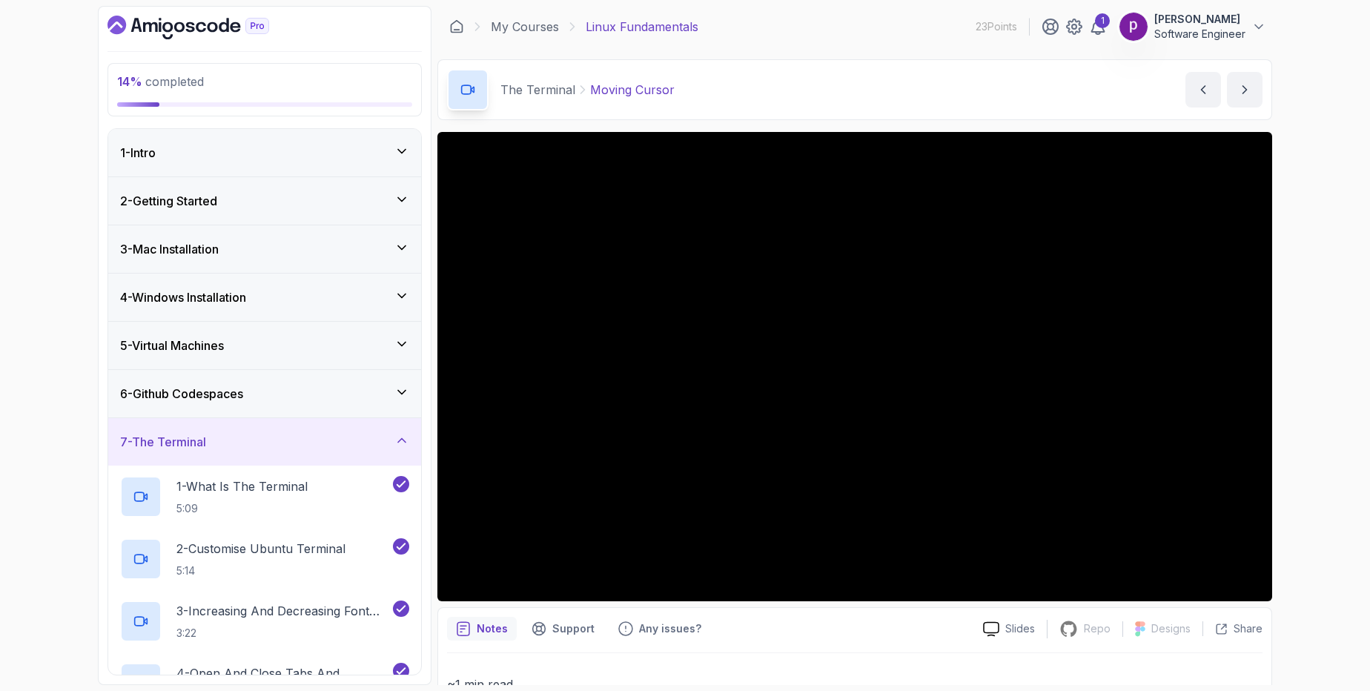
scroll to position [3, 0]
click at [156, 156] on h3 "1 - Intro" at bounding box center [138, 150] width 36 height 18
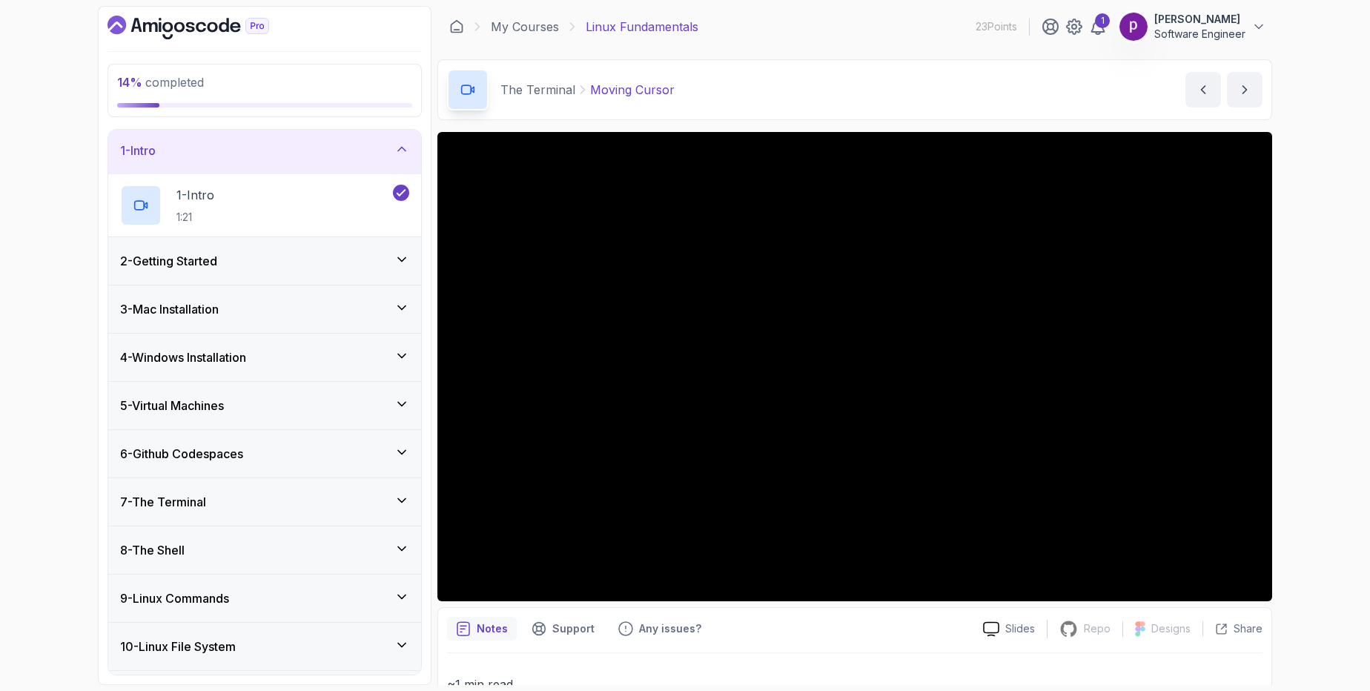
click at [133, 136] on div "1 - Intro" at bounding box center [264, 150] width 313 height 47
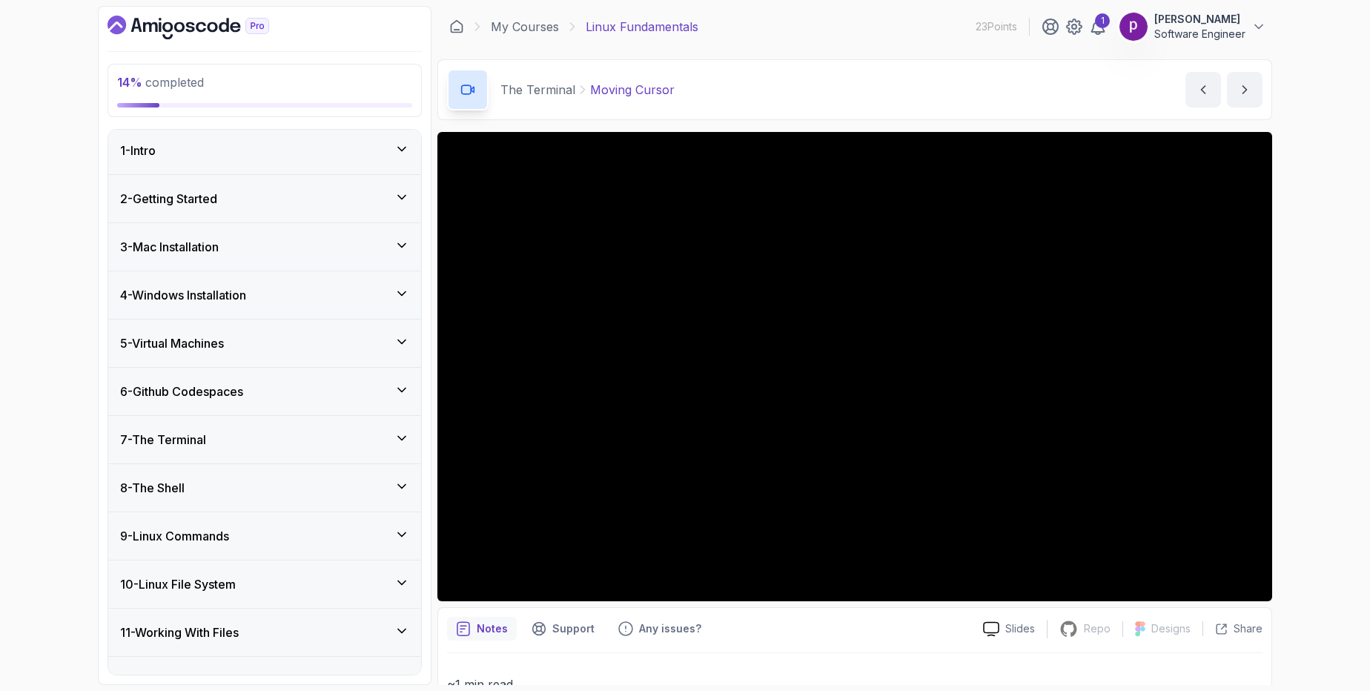
click at [166, 90] on p "14 % completed" at bounding box center [264, 82] width 295 height 18
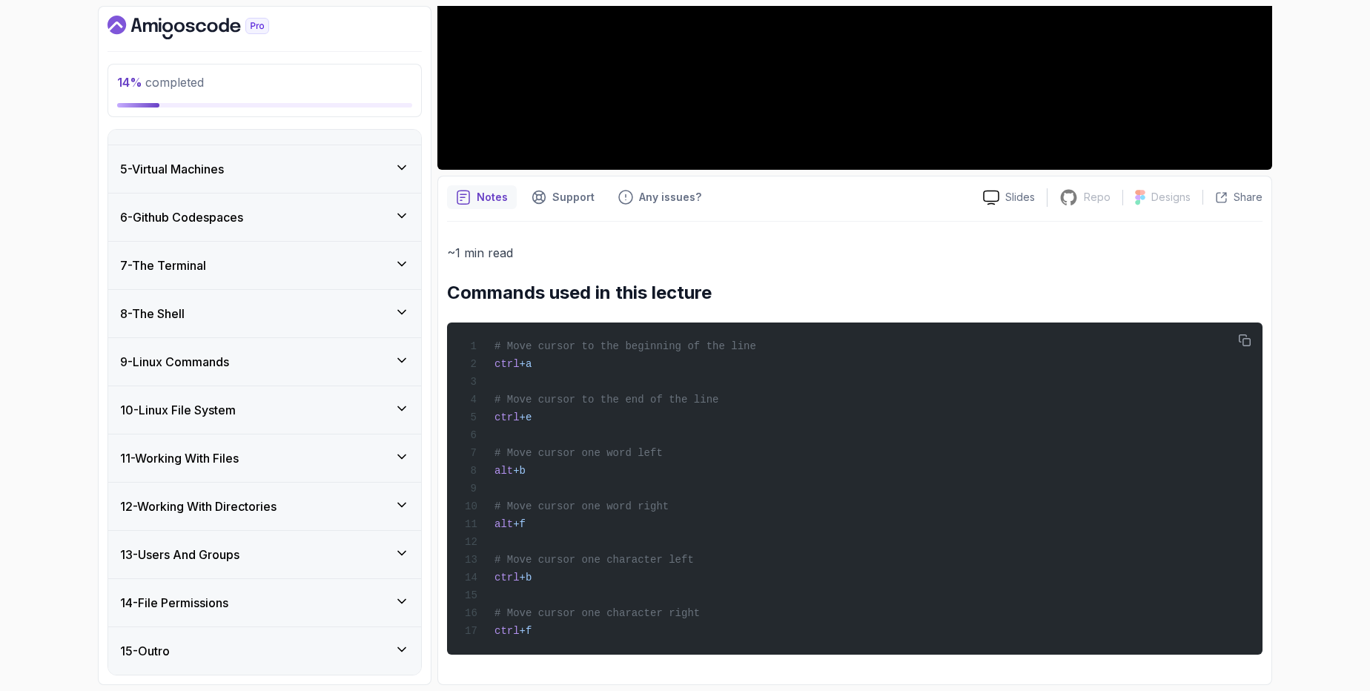
scroll to position [0, 0]
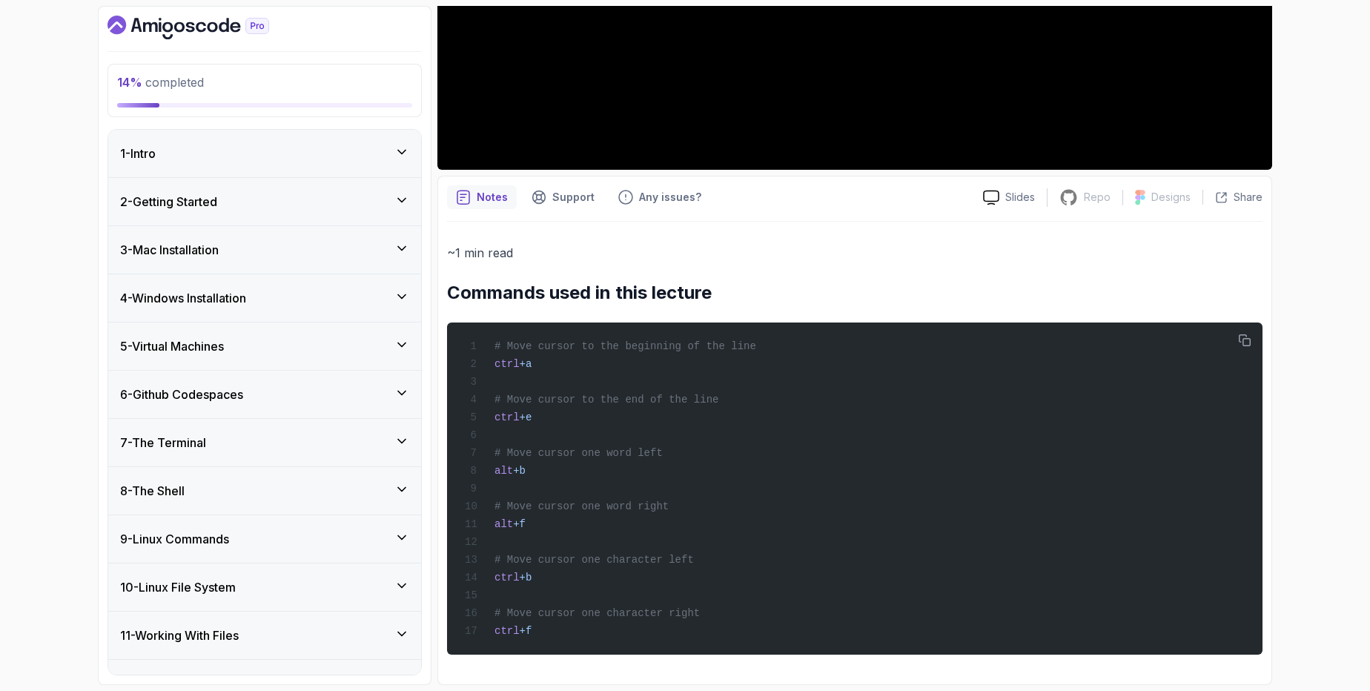
click at [253, 447] on div "7 - The Terminal" at bounding box center [264, 443] width 289 height 18
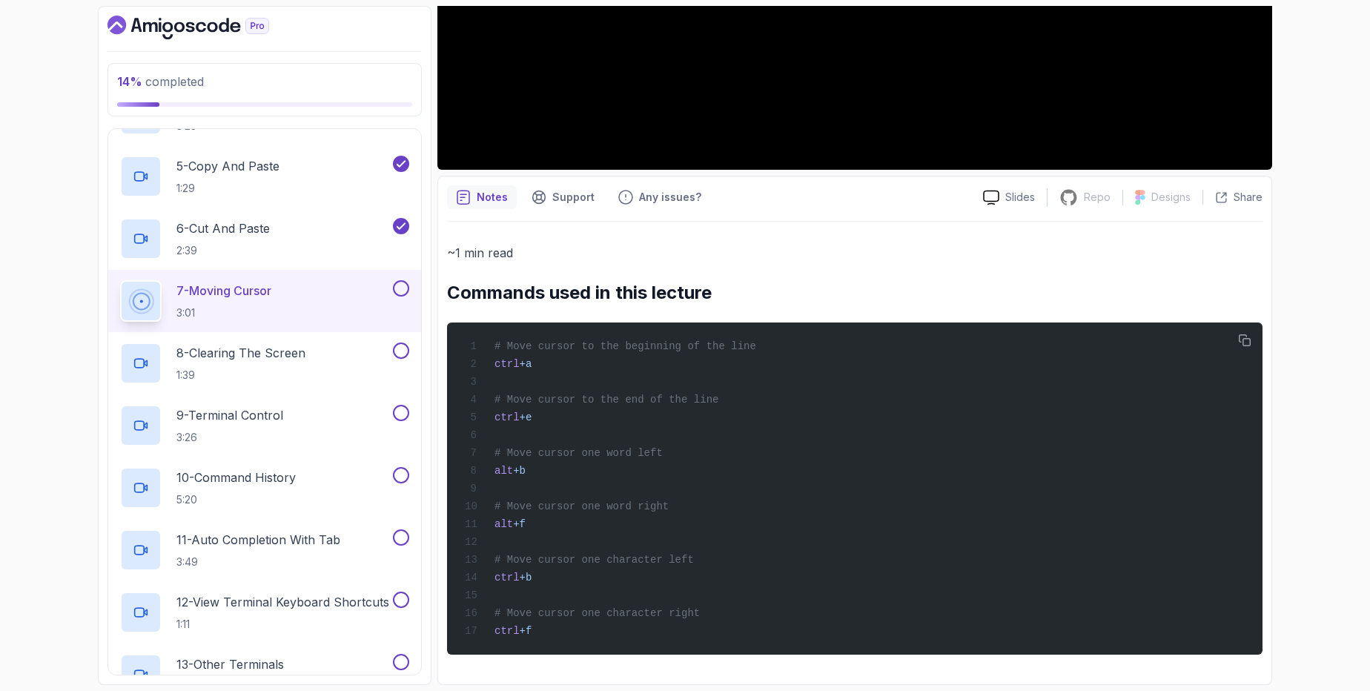
scroll to position [566, 0]
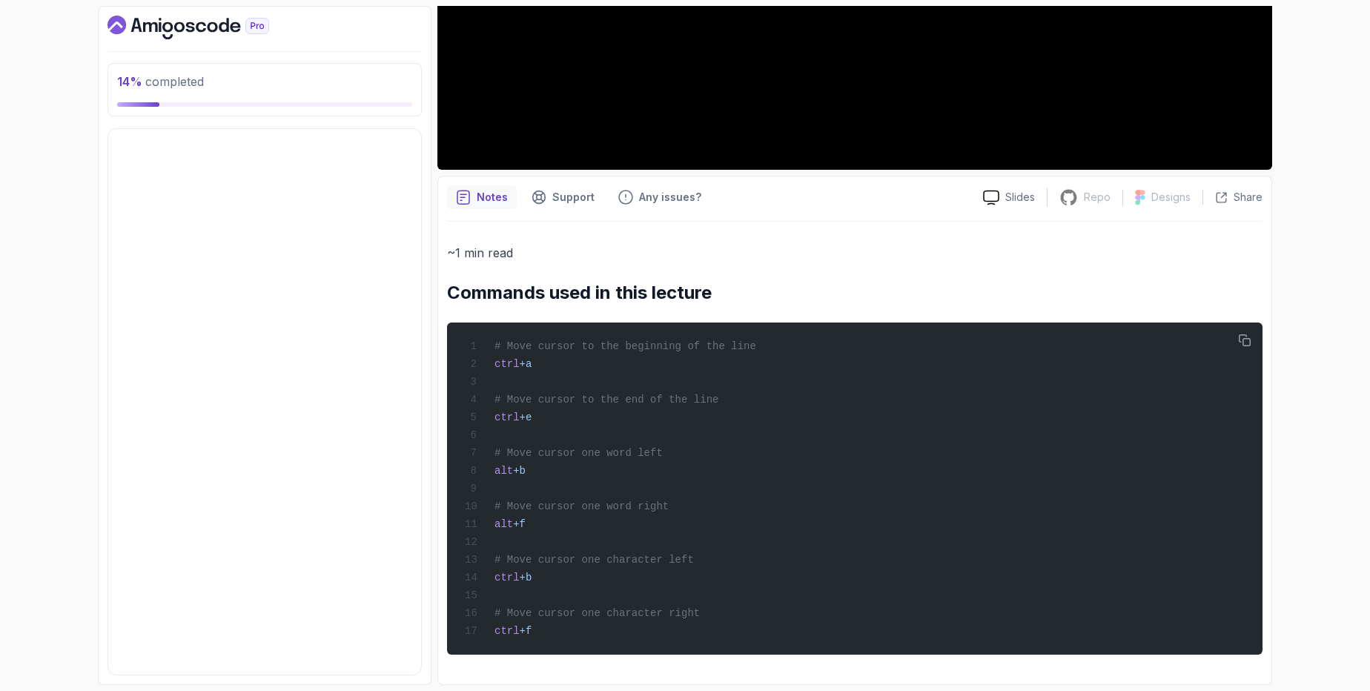
scroll to position [177, 0]
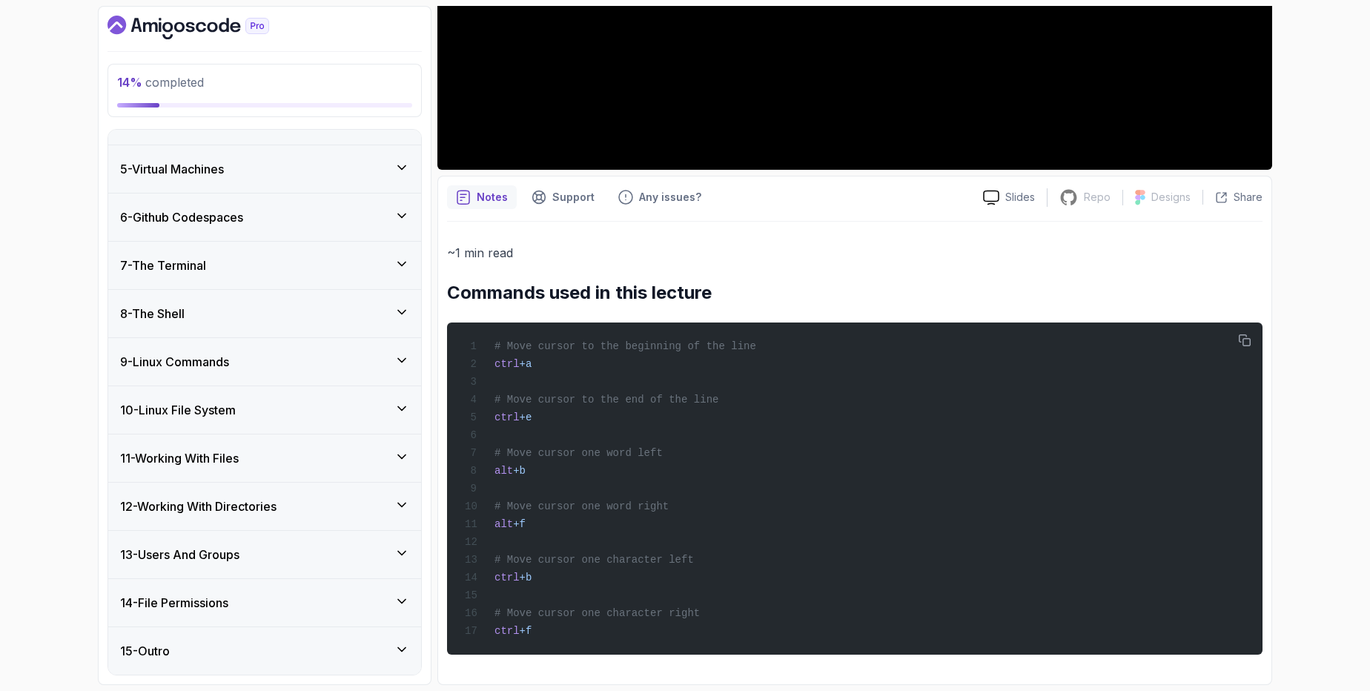
click at [230, 276] on div "7 - The Terminal" at bounding box center [264, 265] width 313 height 47
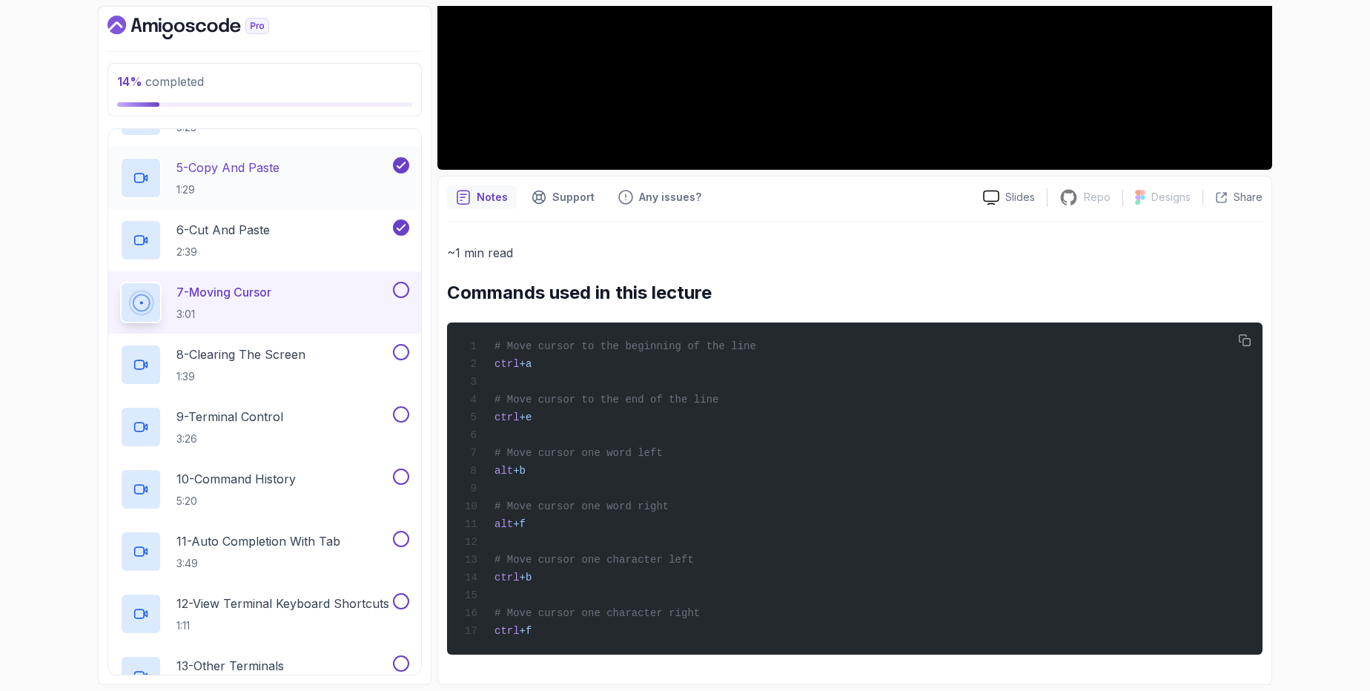
scroll to position [571, 0]
click at [396, 291] on button at bounding box center [401, 287] width 16 height 16
click at [318, 362] on div "8 - Clearing The Screen 1:39" at bounding box center [255, 362] width 270 height 42
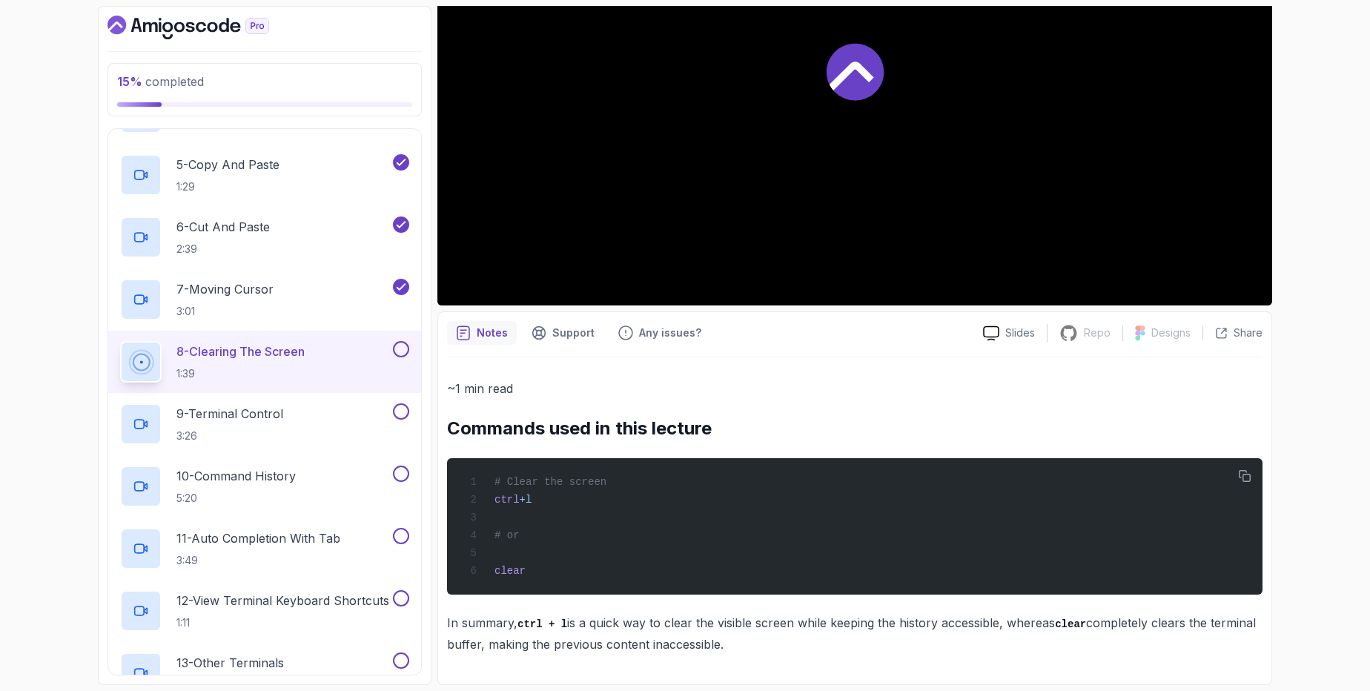
scroll to position [296, 0]
click at [398, 348] on button at bounding box center [401, 349] width 16 height 16
click at [320, 419] on div "9 - Terminal Control 3:26" at bounding box center [255, 424] width 270 height 42
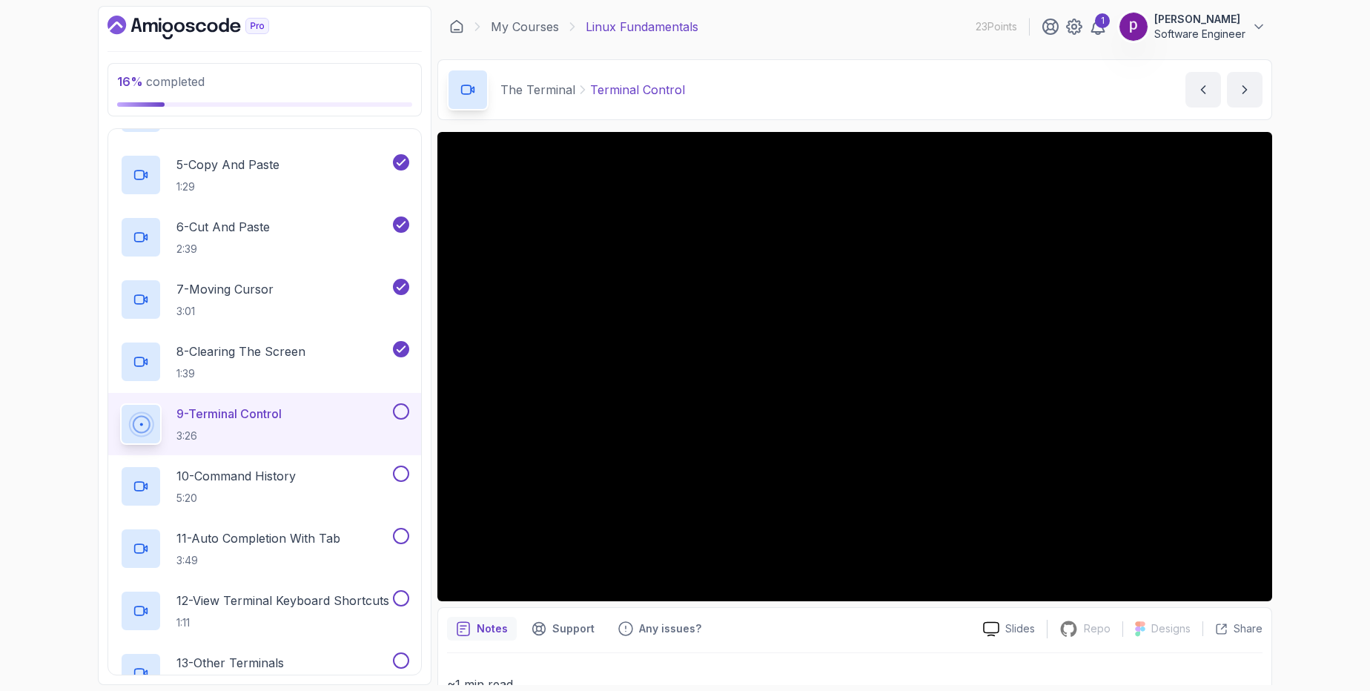
scroll to position [18, 0]
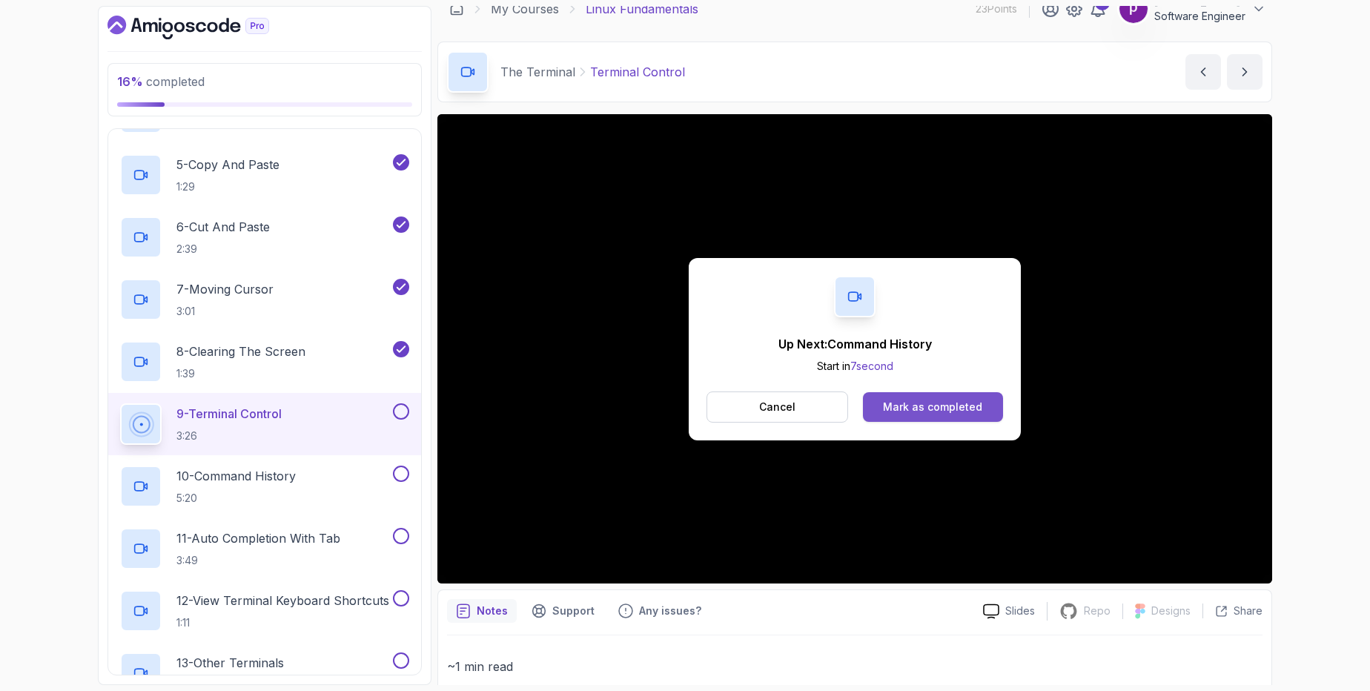
click at [949, 408] on div "Mark as completed" at bounding box center [932, 406] width 99 height 15
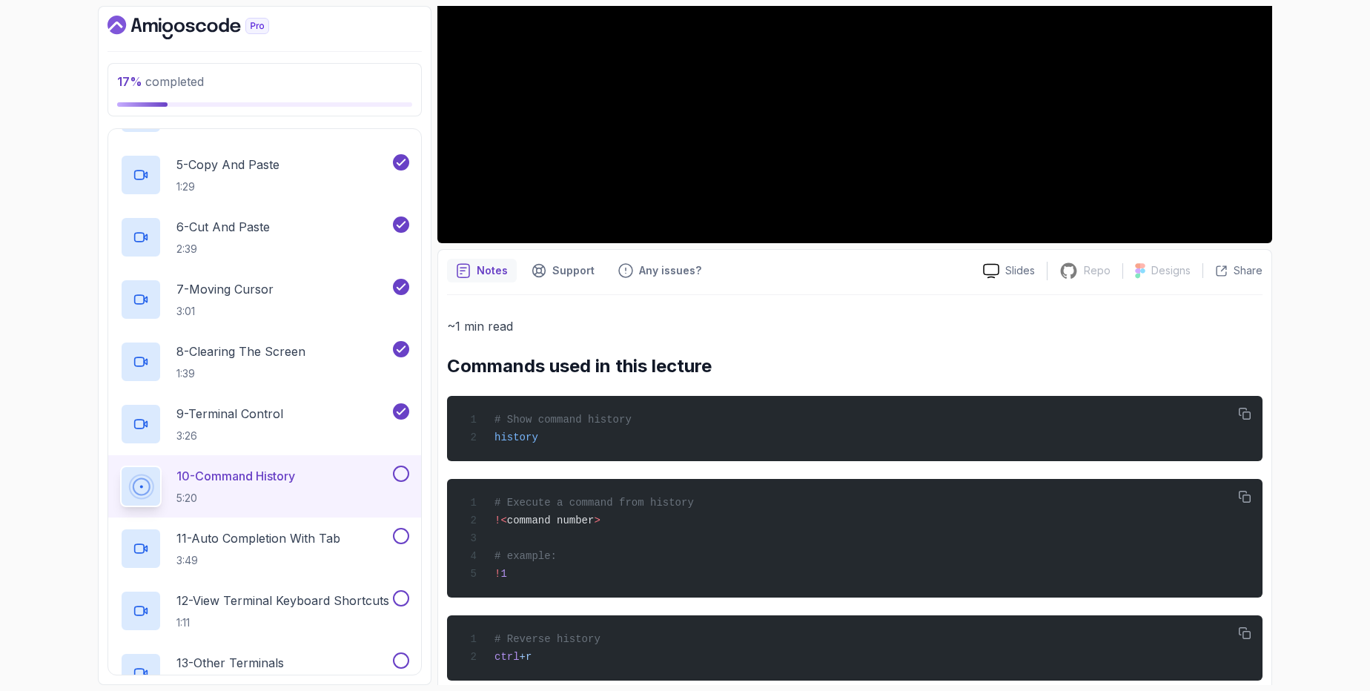
scroll to position [371, 0]
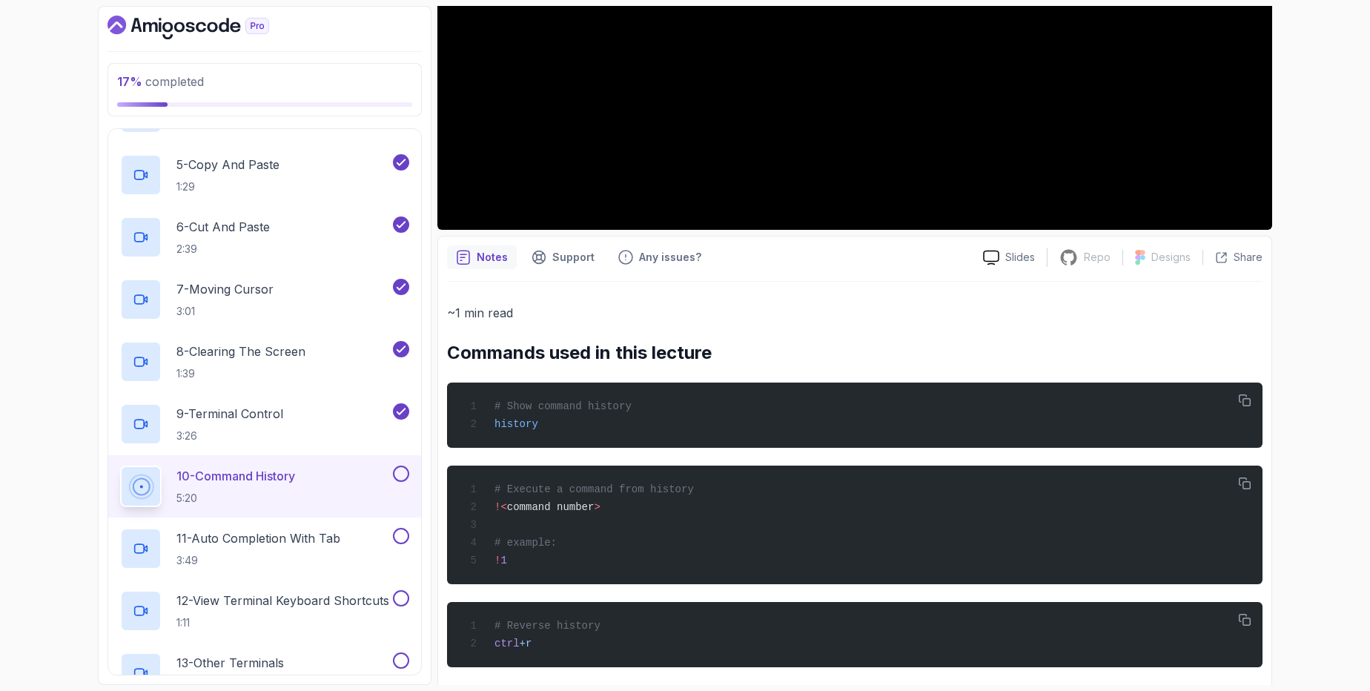
click at [473, 260] on div "Notes" at bounding box center [482, 257] width 70 height 24
click at [491, 256] on p "Notes" at bounding box center [492, 257] width 31 height 15
click at [461, 257] on icon "notes button" at bounding box center [463, 257] width 12 height 13
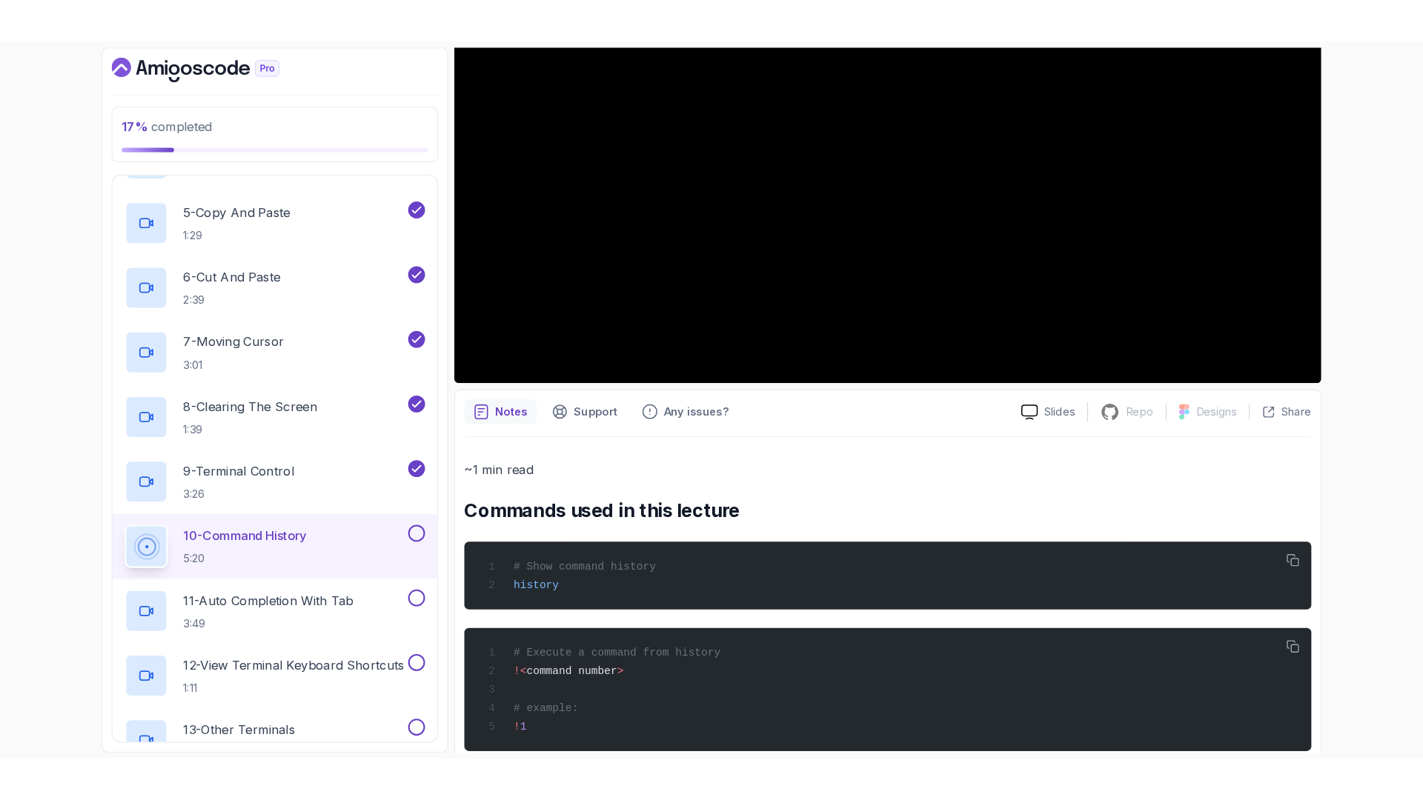
scroll to position [278, 0]
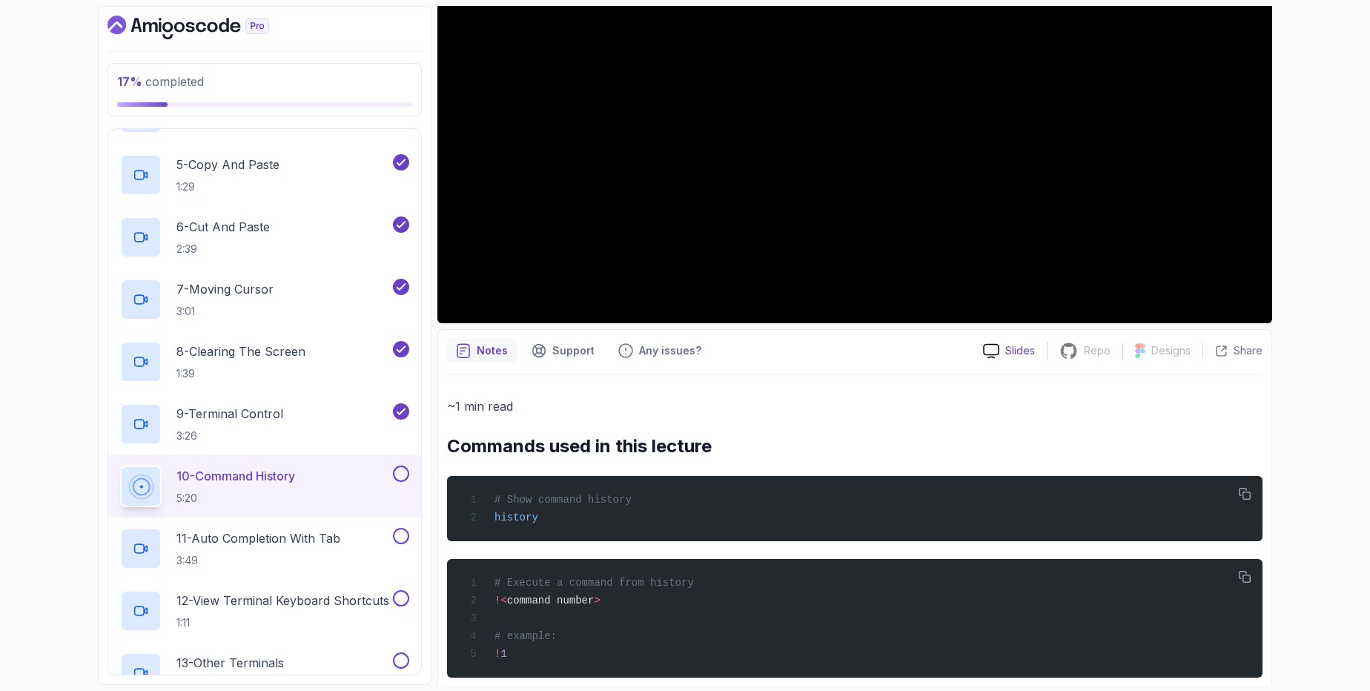
click at [1004, 348] on div "Slides" at bounding box center [1009, 351] width 76 height 16
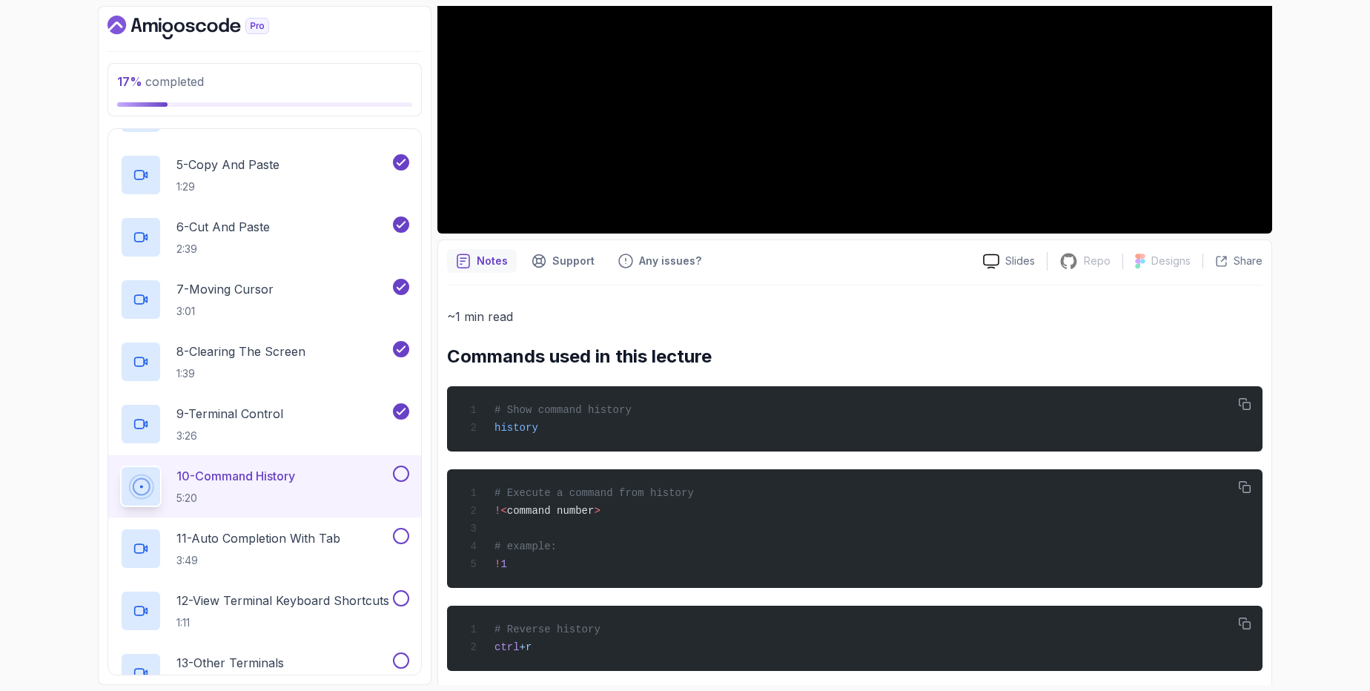
scroll to position [384, 0]
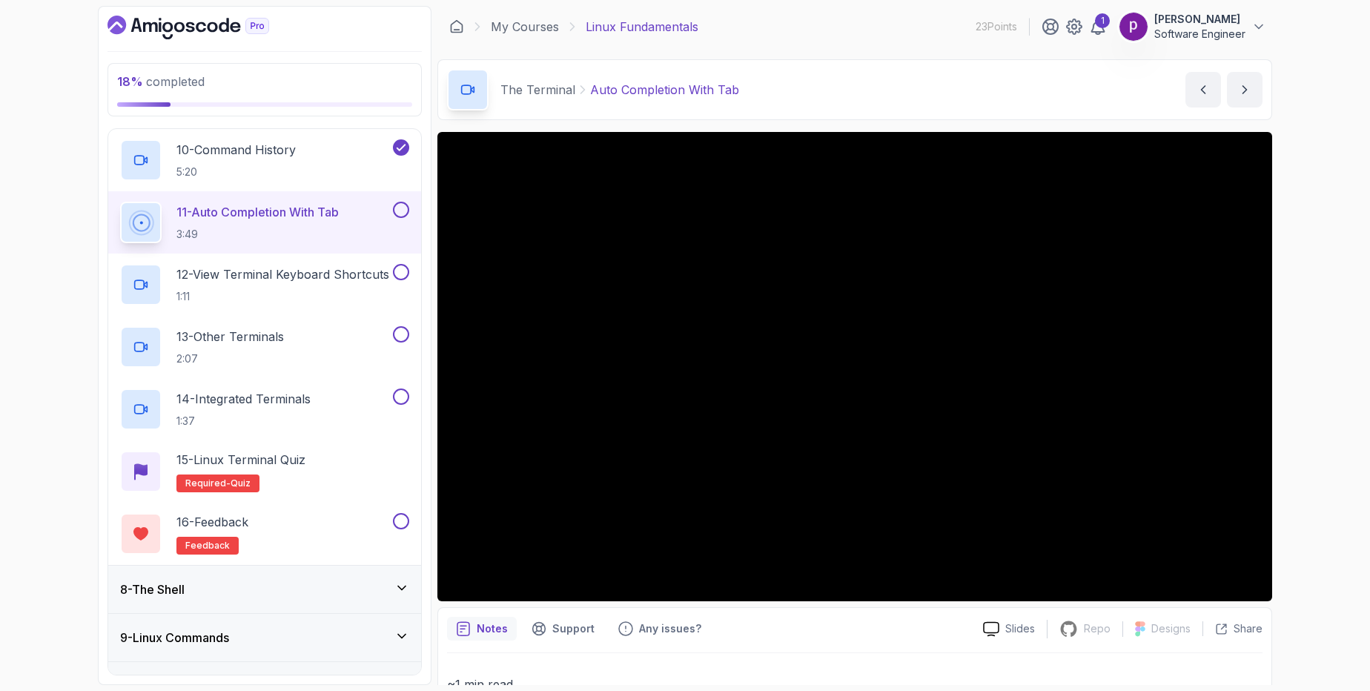
scroll to position [871, 0]
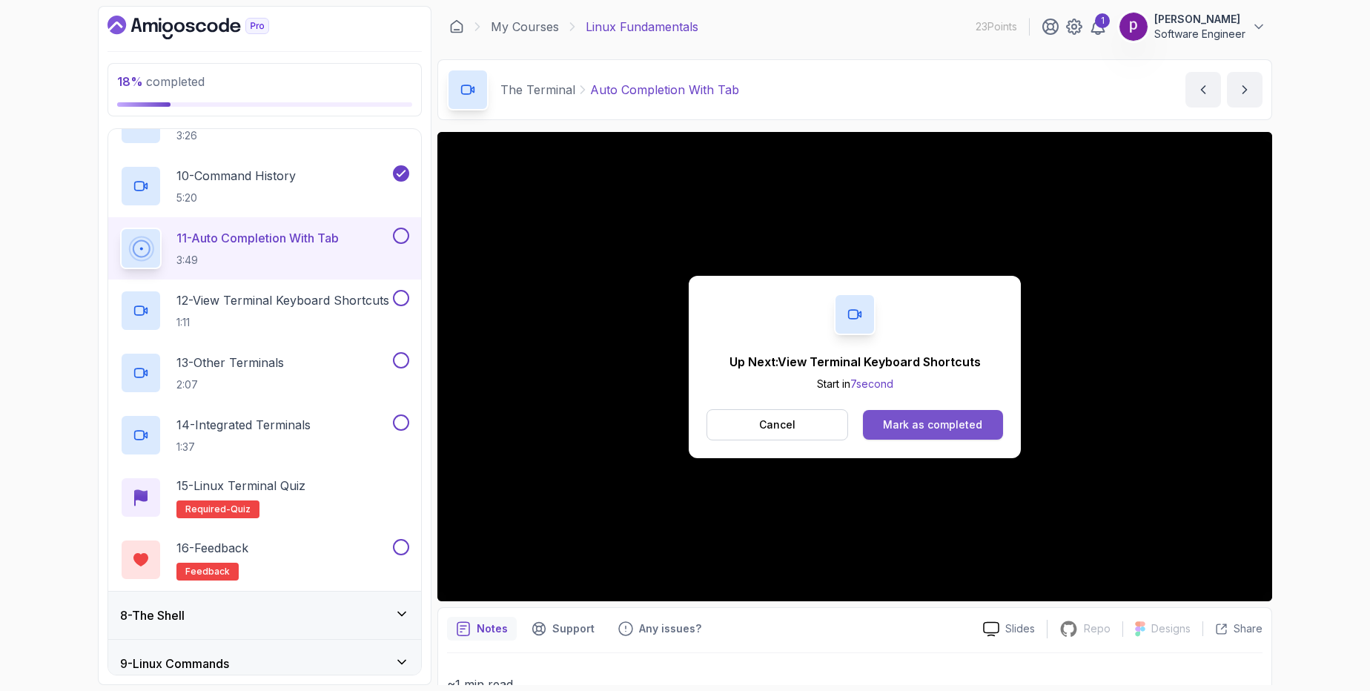
click at [953, 422] on div "Mark as completed" at bounding box center [932, 424] width 99 height 15
